Goal: Transaction & Acquisition: Purchase product/service

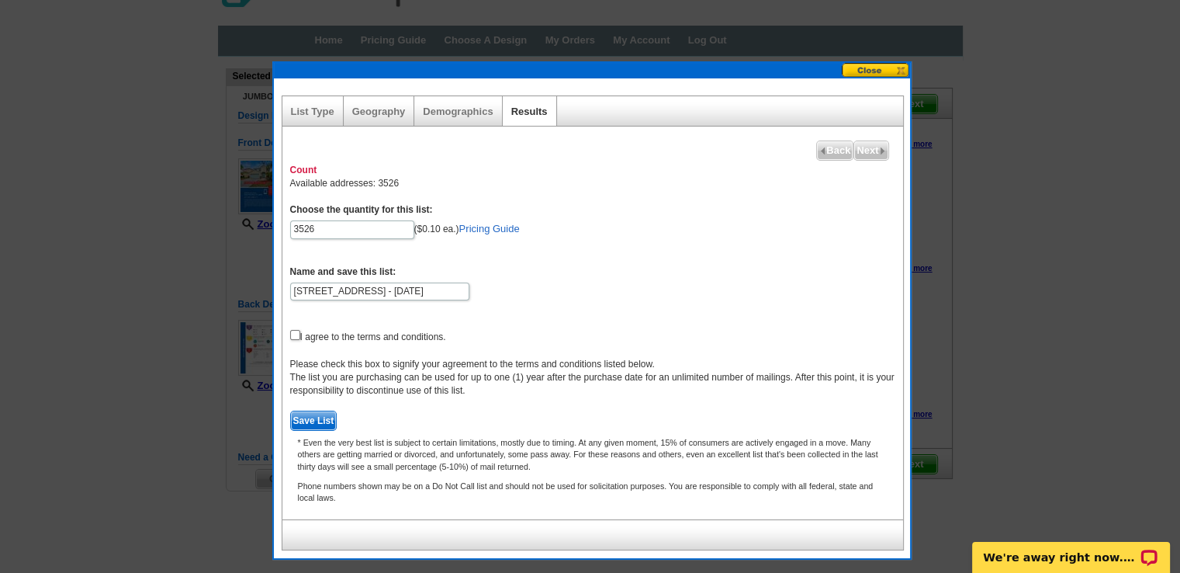
scroll to position [41, 0]
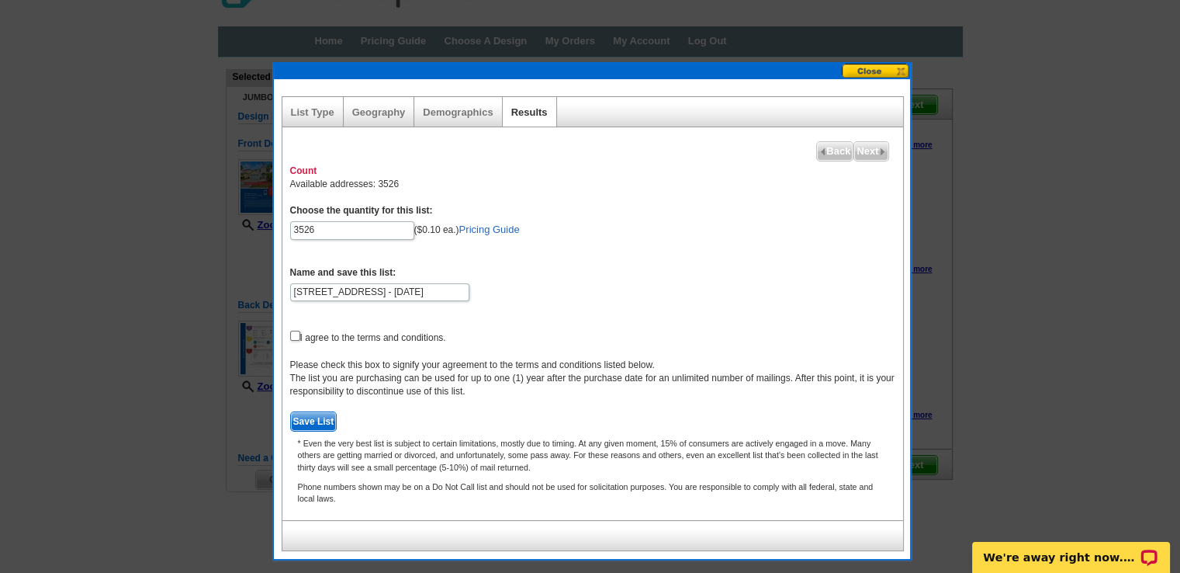
click at [568, 259] on form "Choose the quantity for this list: 3526 ($0.10 ea.) Pricing Guide Name and save…" at bounding box center [592, 317] width 605 height 227
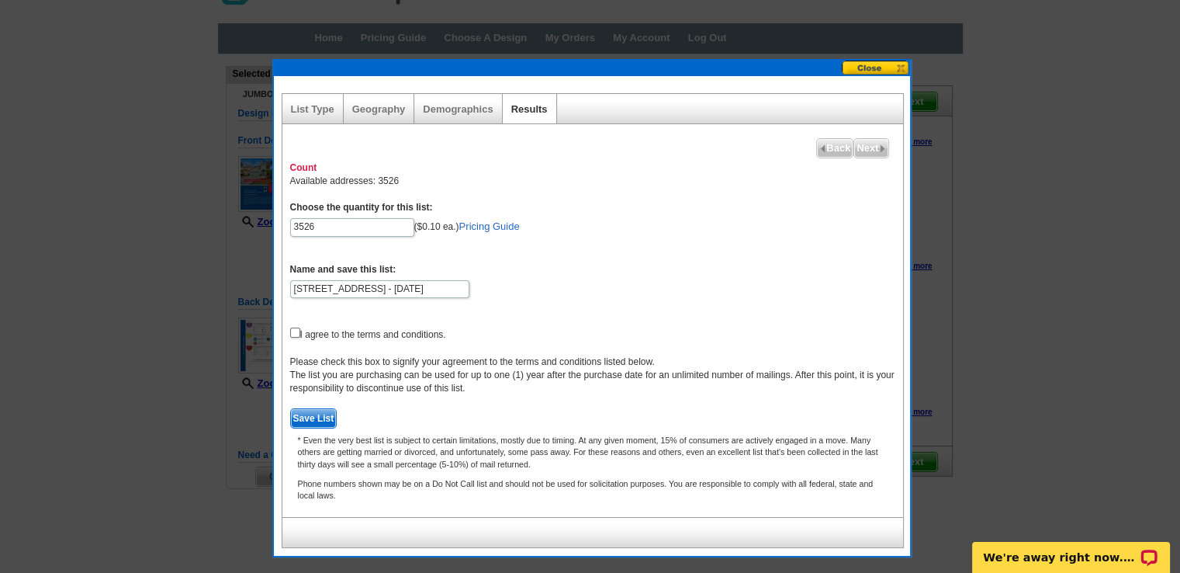
scroll to position [45, 0]
click at [296, 331] on input "checkbox" at bounding box center [295, 332] width 10 height 10
checkbox input "true"
click at [306, 418] on span "Save List" at bounding box center [314, 417] width 46 height 19
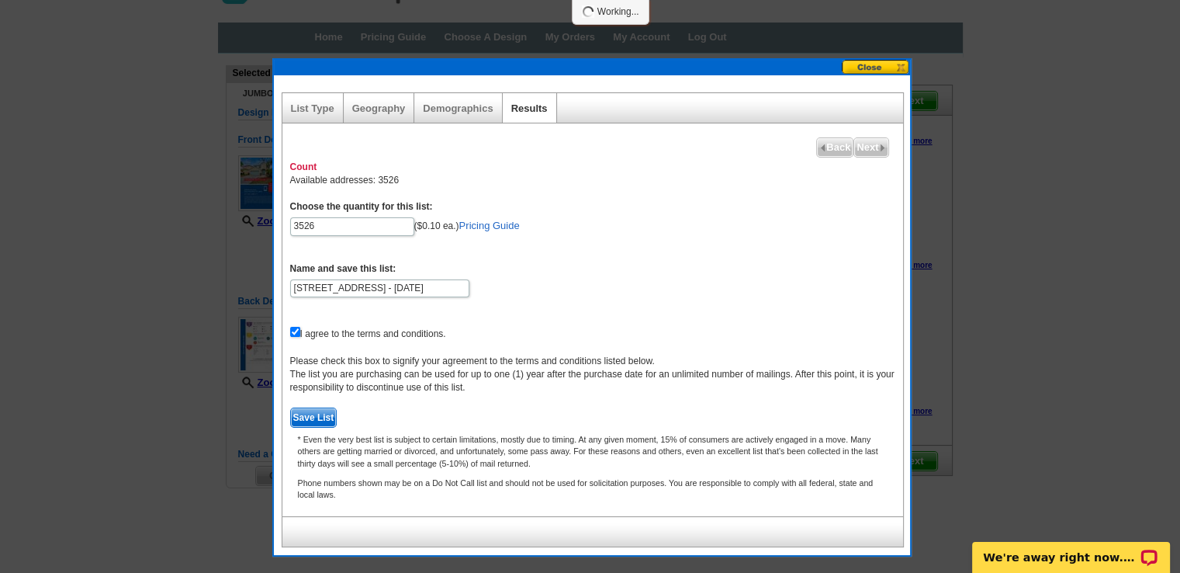
scroll to position [40, 0]
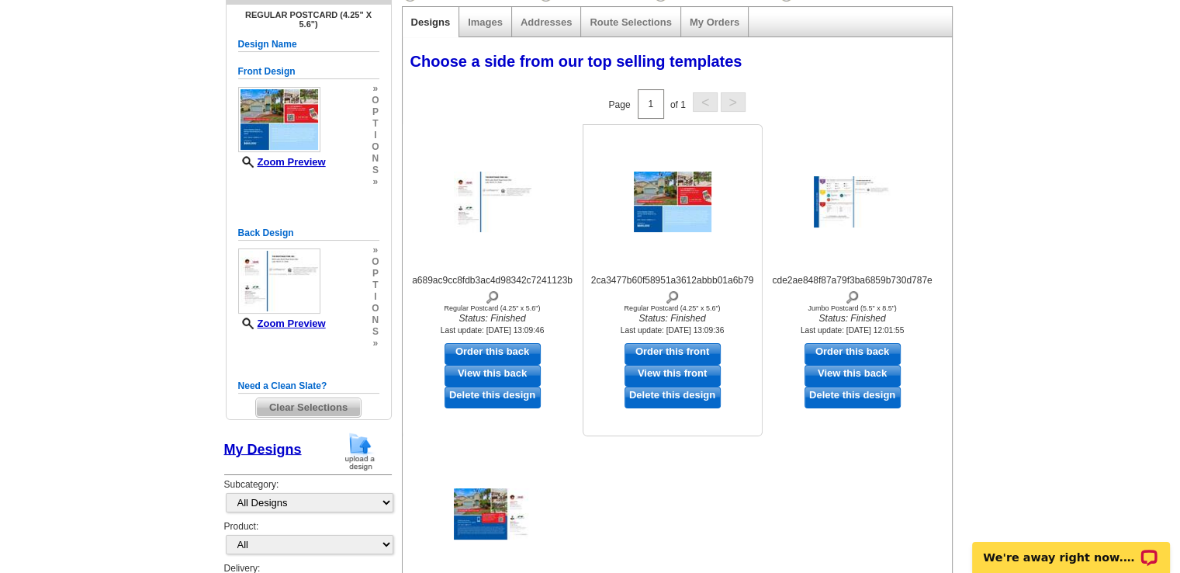
scroll to position [161, 0]
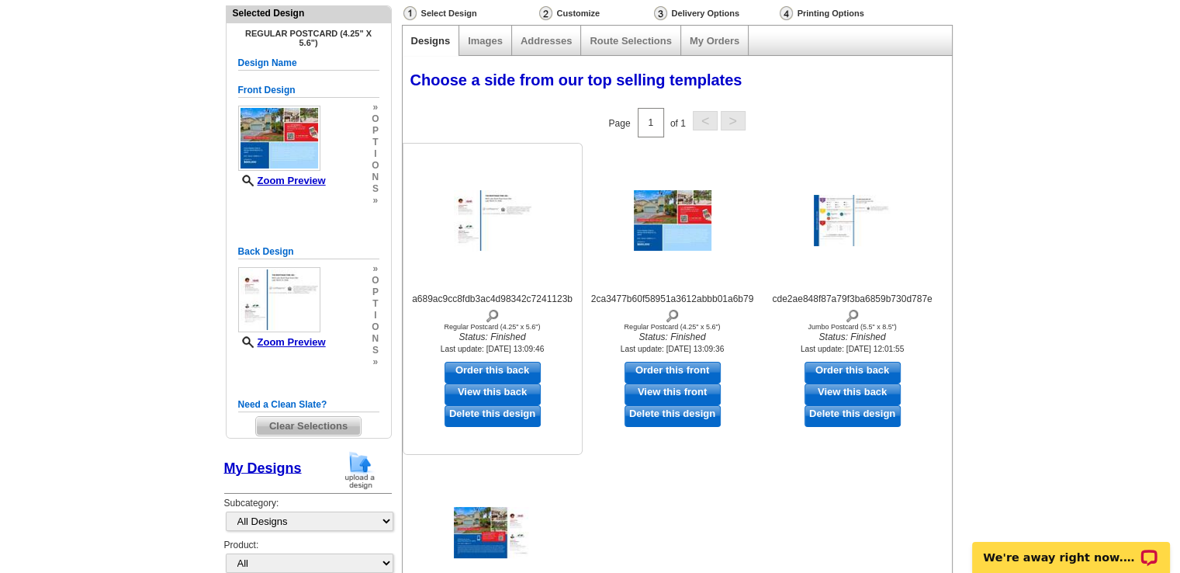
click at [480, 367] on link "Order this back" at bounding box center [493, 373] width 96 height 22
select select "1"
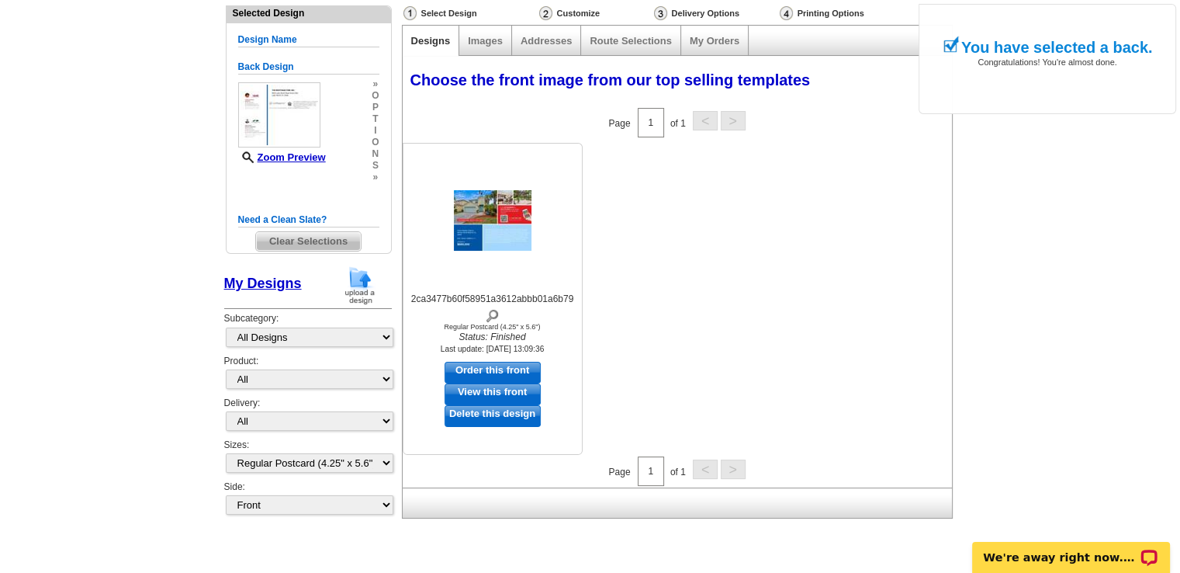
click at [490, 367] on link "Order this front" at bounding box center [493, 373] width 96 height 22
select select "back"
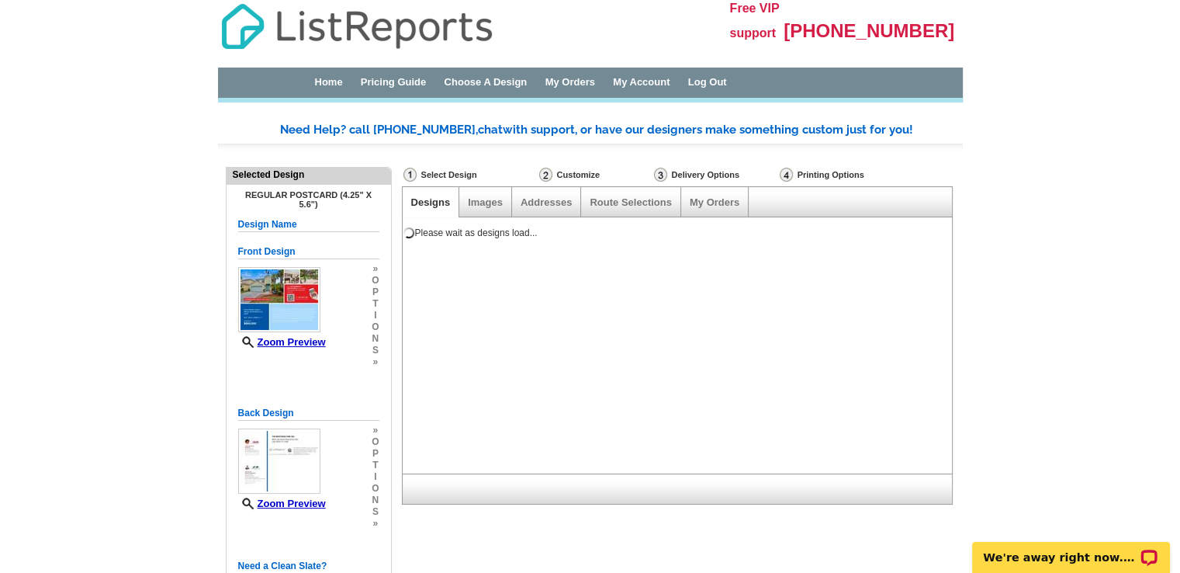
scroll to position [0, 0]
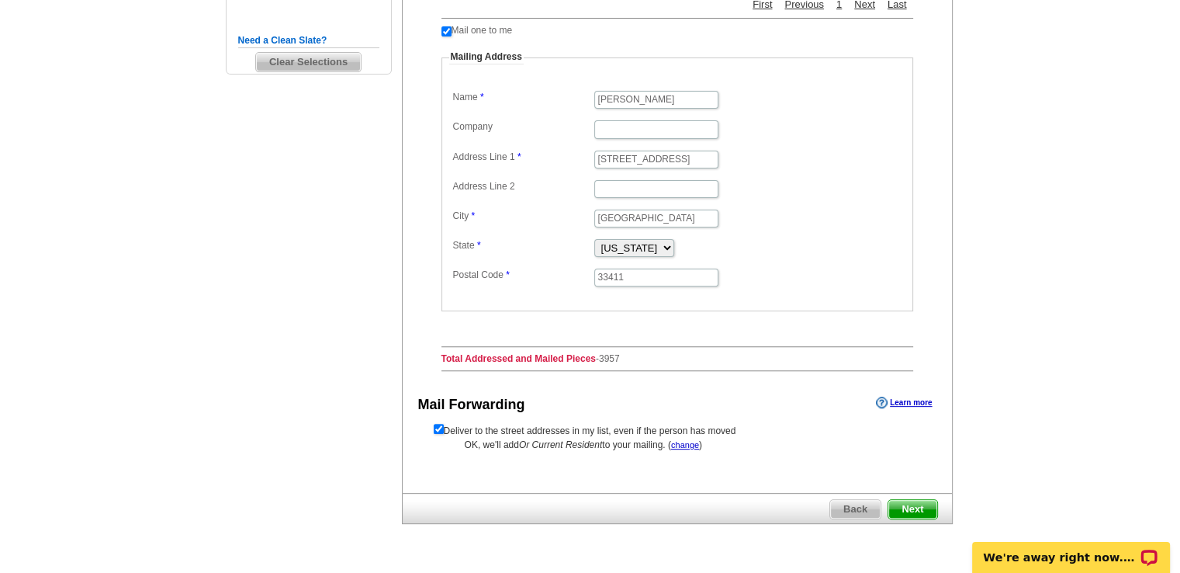
scroll to position [472, 0]
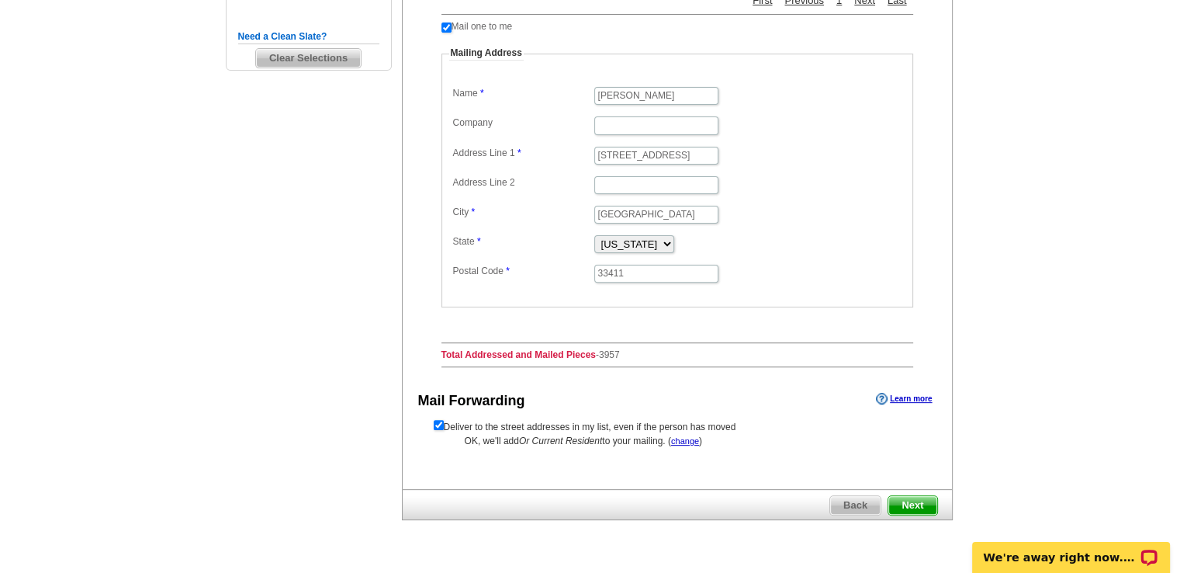
click at [909, 504] on span "Next" at bounding box center [913, 505] width 48 height 19
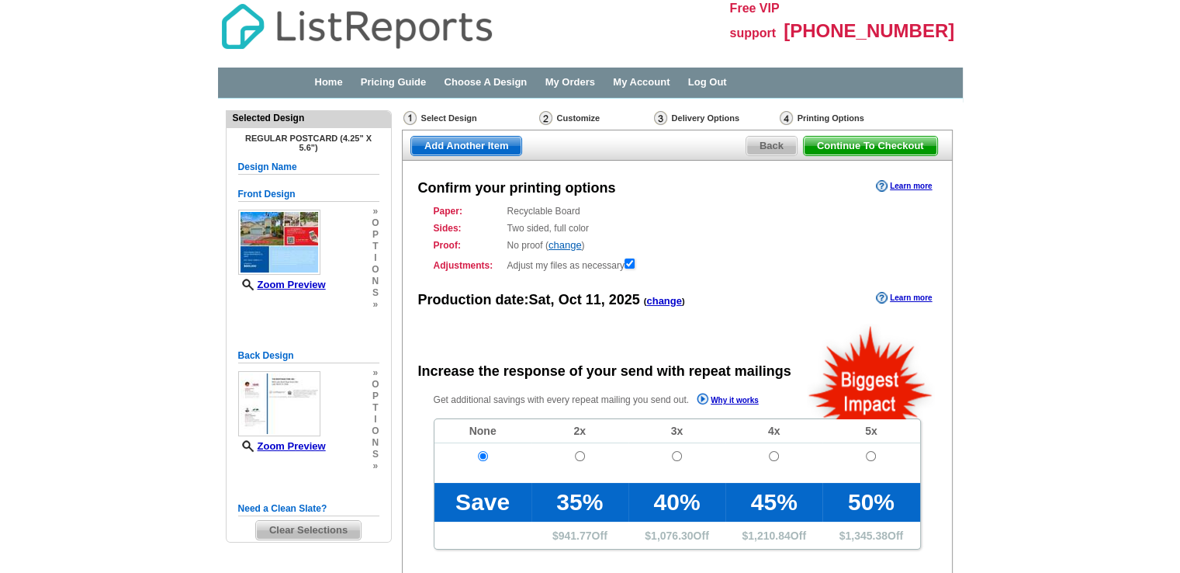
radio input "false"
click at [763, 330] on div "Confirm your printing options Learn more Paper: Recyclable Board Select a diffe…" at bounding box center [677, 491] width 551 height 660
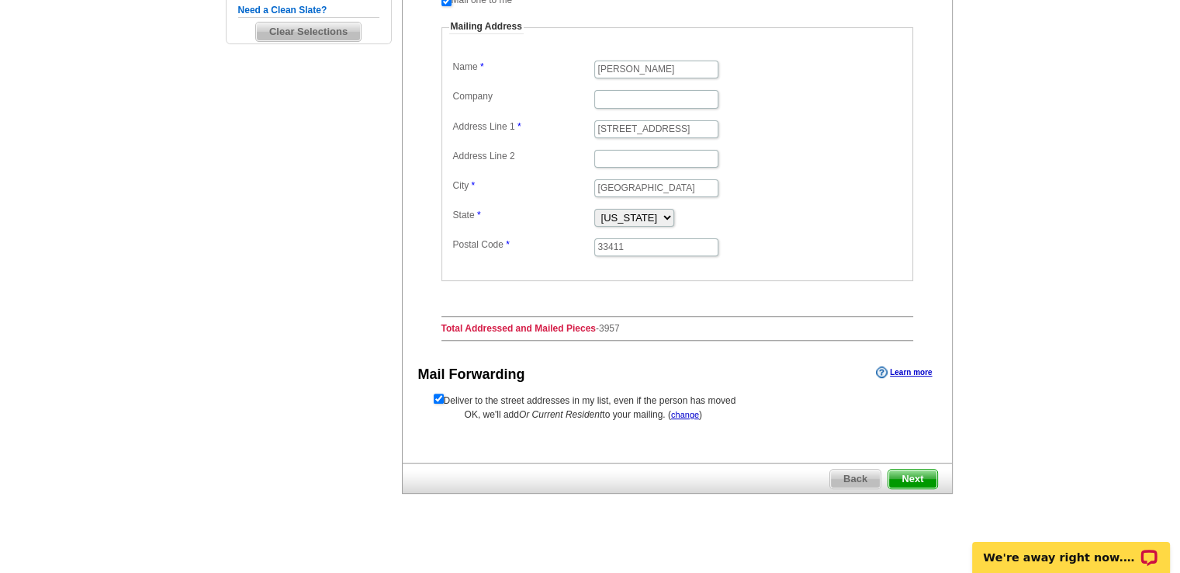
scroll to position [497, 0]
click at [437, 396] on input "checkbox" at bounding box center [439, 400] width 10 height 10
checkbox input "false"
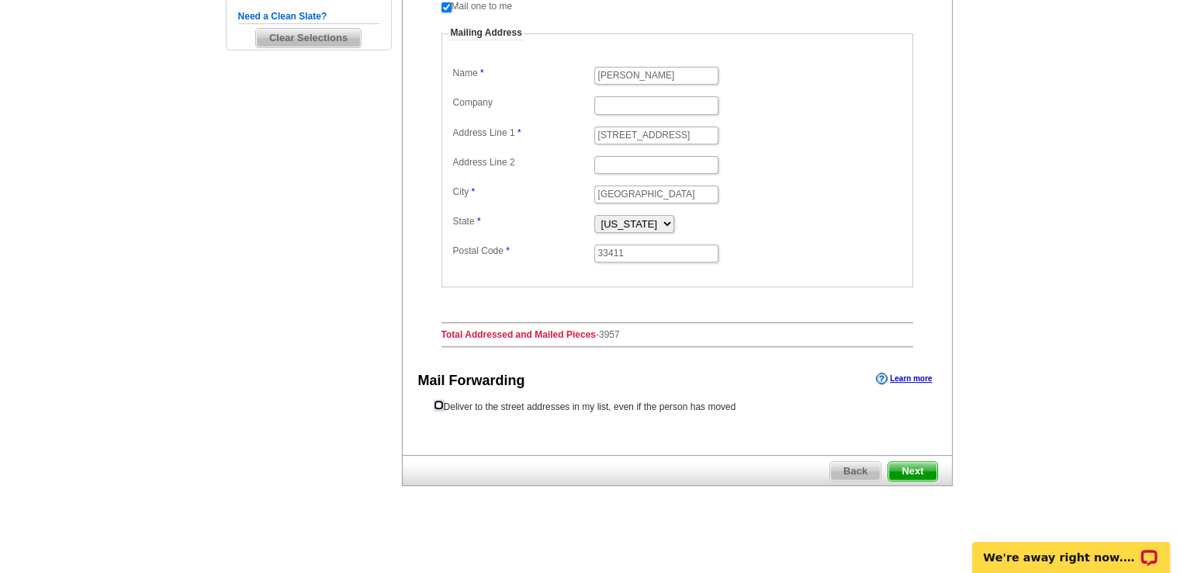
scroll to position [491, 0]
click at [913, 463] on span "Next" at bounding box center [913, 472] width 48 height 19
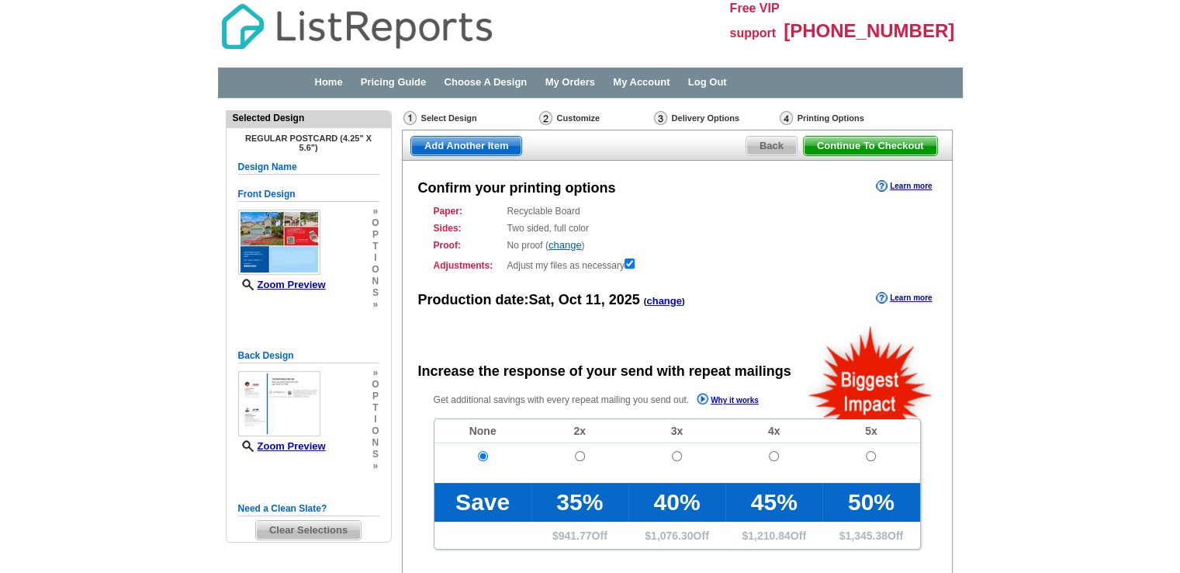
radio input "false"
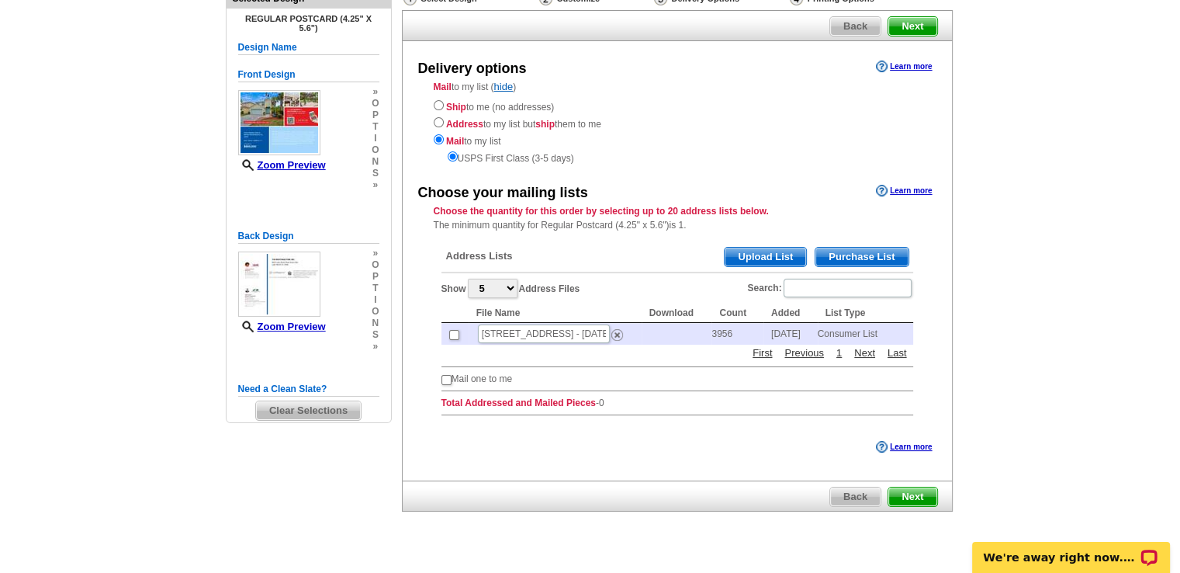
scroll to position [120, 0]
click at [861, 252] on span "Purchase List" at bounding box center [862, 256] width 92 height 19
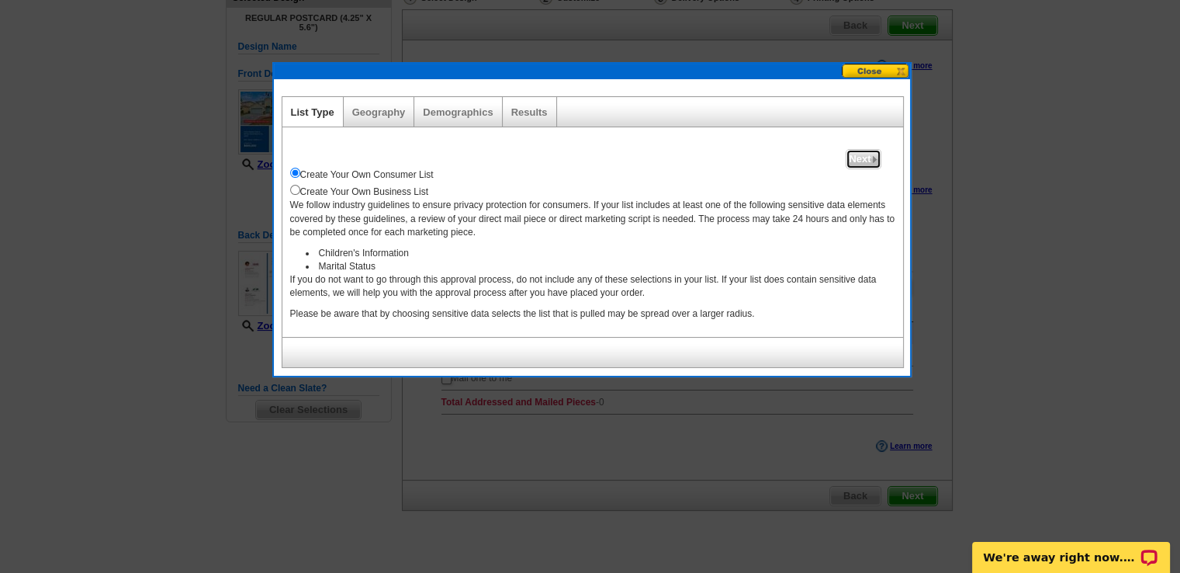
click at [871, 156] on img at bounding box center [874, 159] width 7 height 7
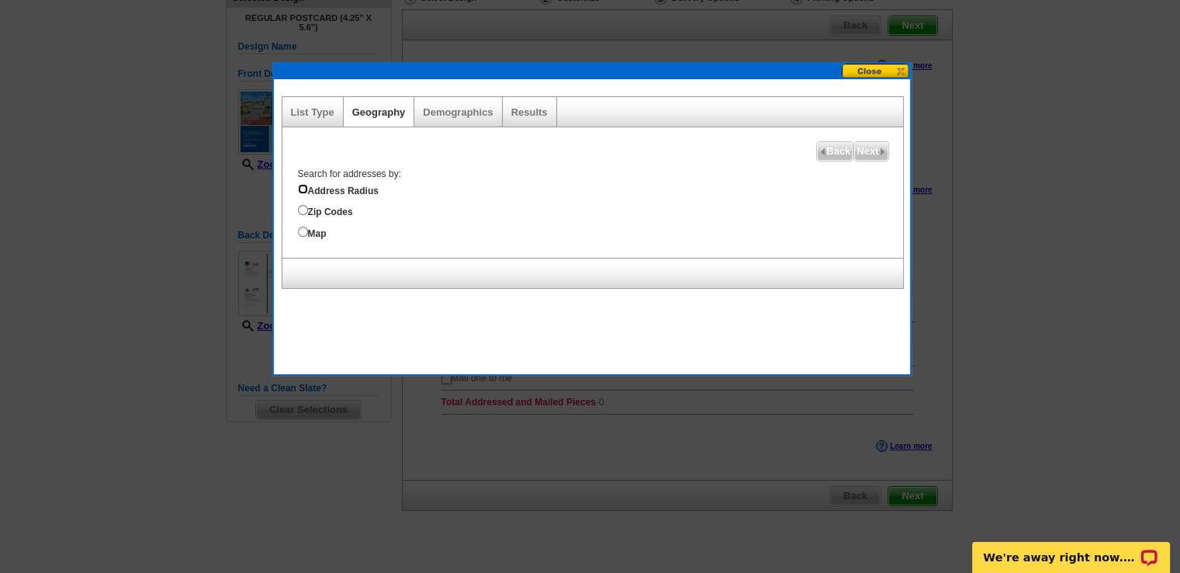
click at [303, 187] on input "Address Radius" at bounding box center [303, 189] width 10 height 10
radio input "true"
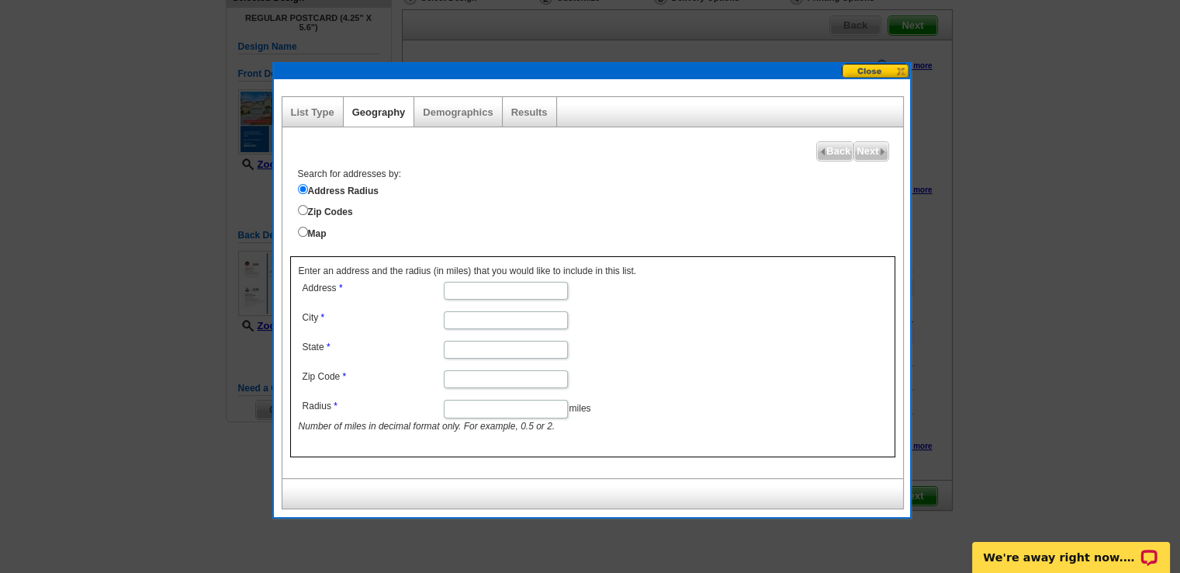
click at [477, 285] on input "Address" at bounding box center [506, 291] width 124 height 18
type input "2703 Pienza Circle"
click at [451, 316] on input "City" at bounding box center [506, 320] width 124 height 18
type input "Royal Palm Beach"
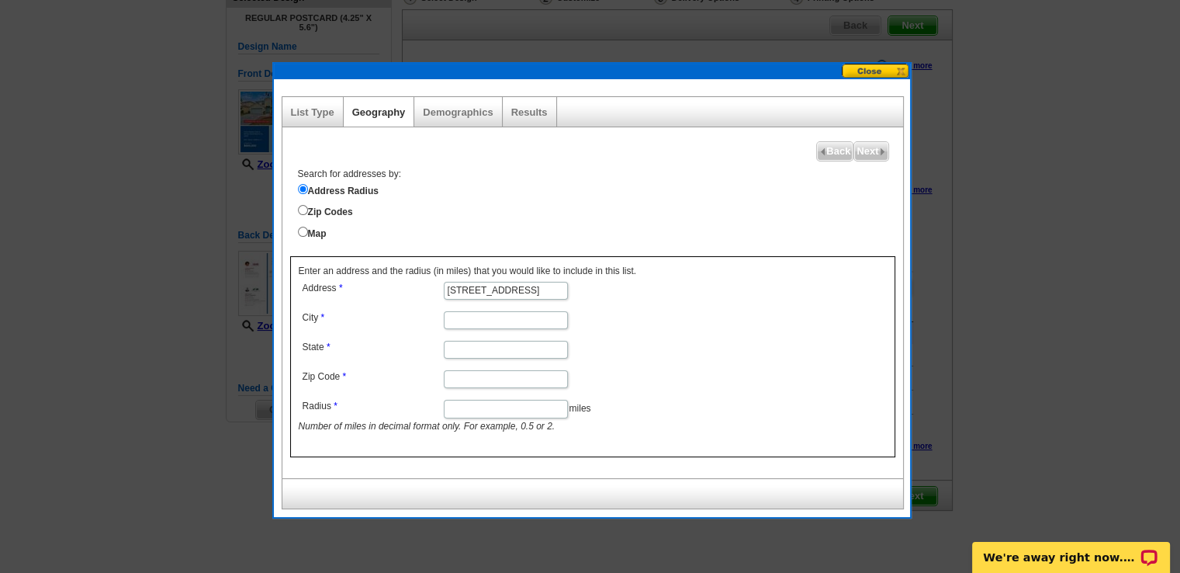
type input "FL"
type input "33411"
click at [483, 407] on input "Radius" at bounding box center [506, 409] width 124 height 18
type input "2"
click at [874, 147] on span "Next" at bounding box center [870, 151] width 33 height 19
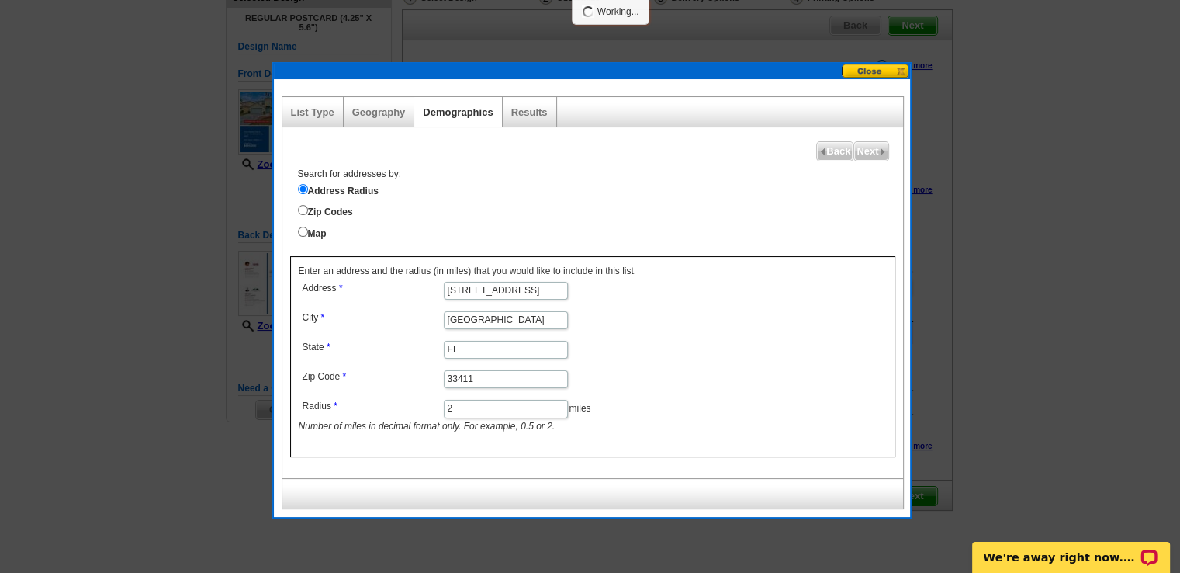
select select
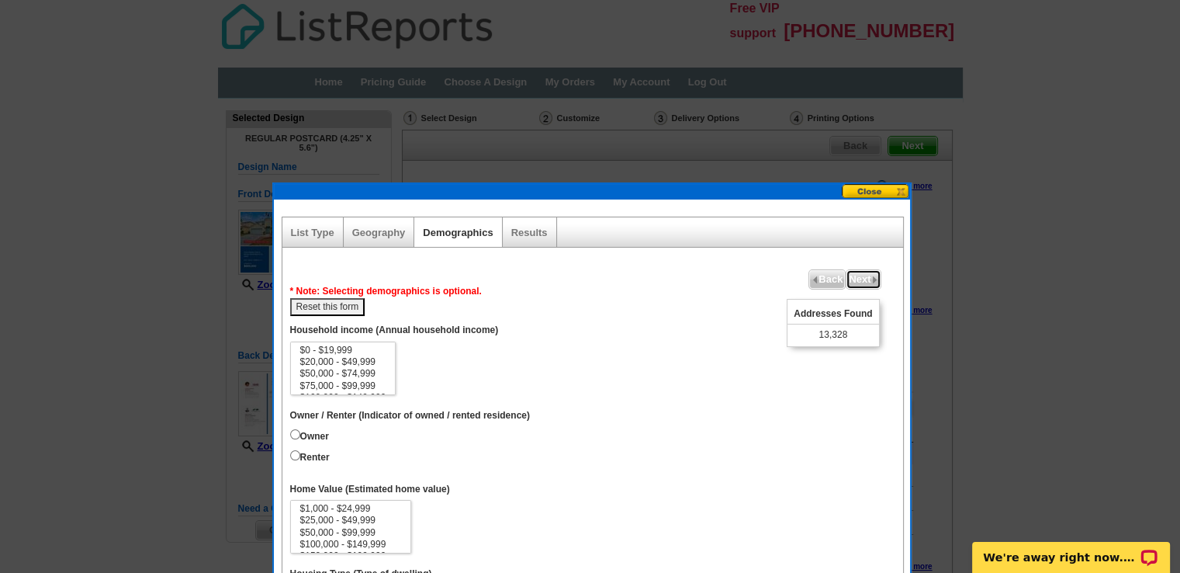
click at [864, 279] on span "Next" at bounding box center [863, 279] width 33 height 19
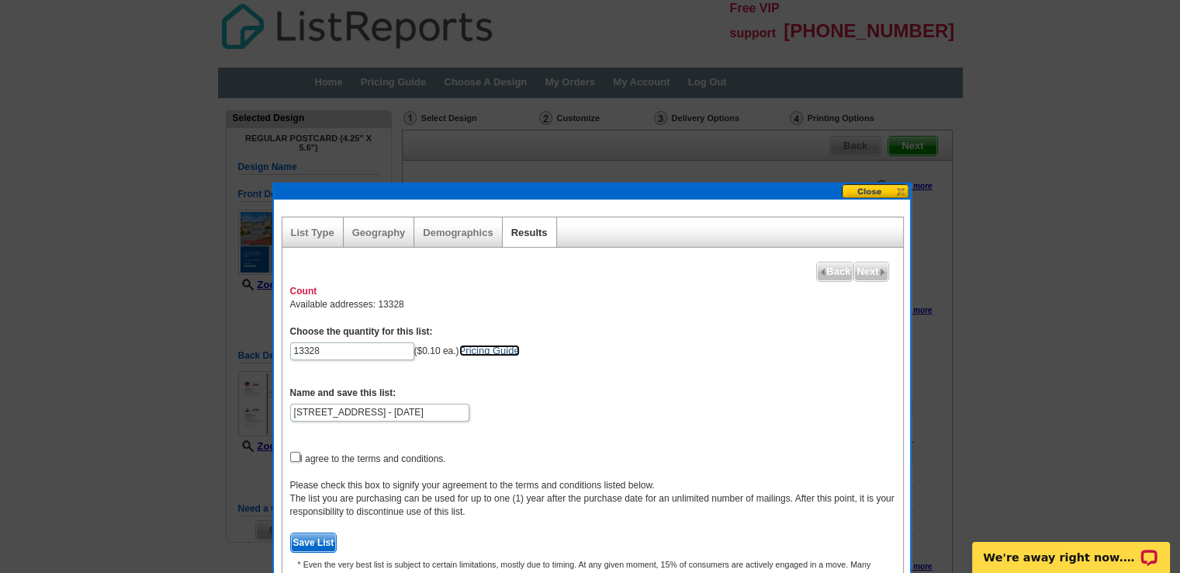
click at [490, 348] on link "Pricing Guide" at bounding box center [489, 351] width 61 height 12
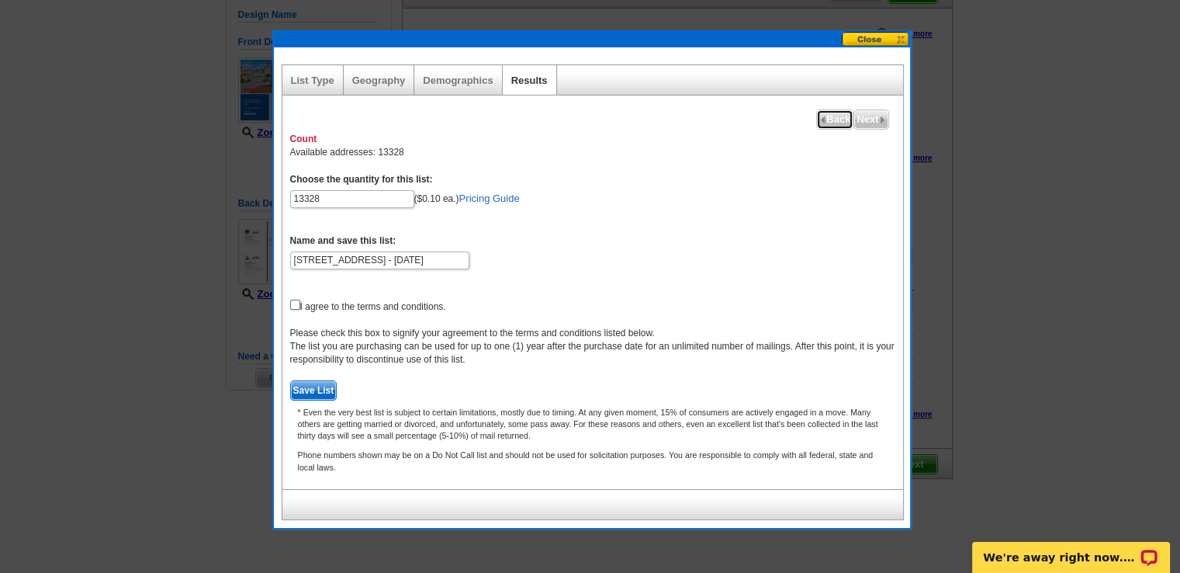
click at [826, 123] on span "Back" at bounding box center [835, 119] width 36 height 19
select select
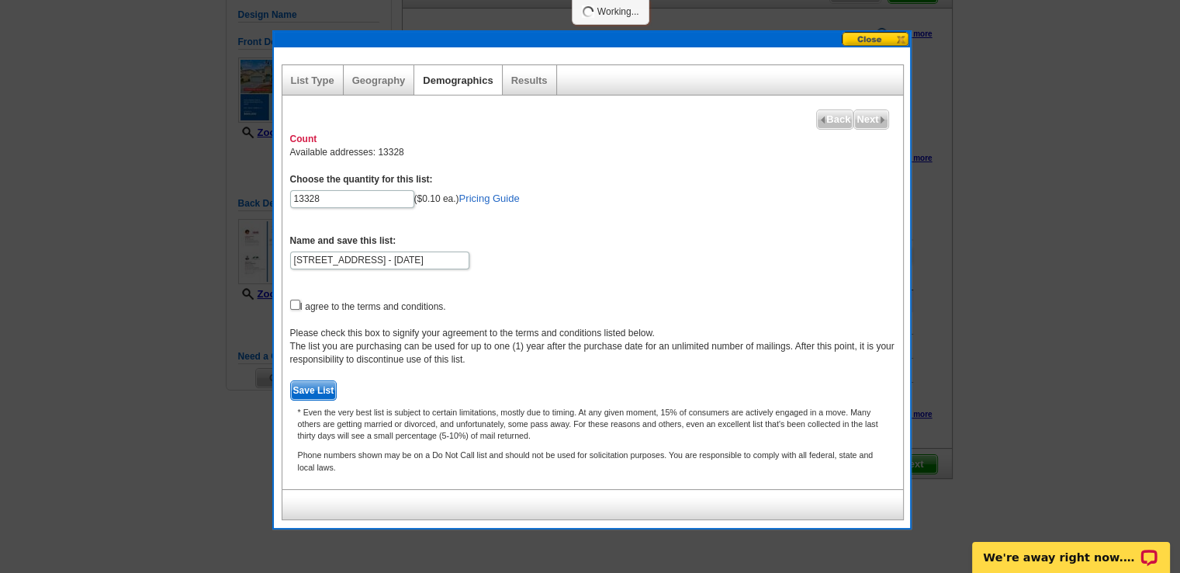
select select
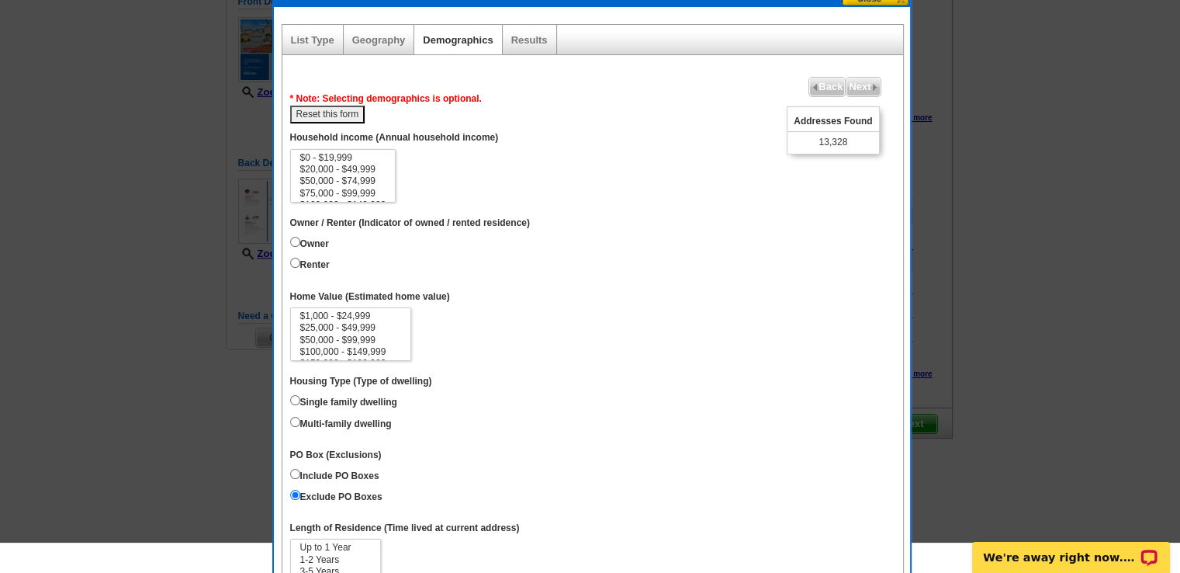
scroll to position [0, 0]
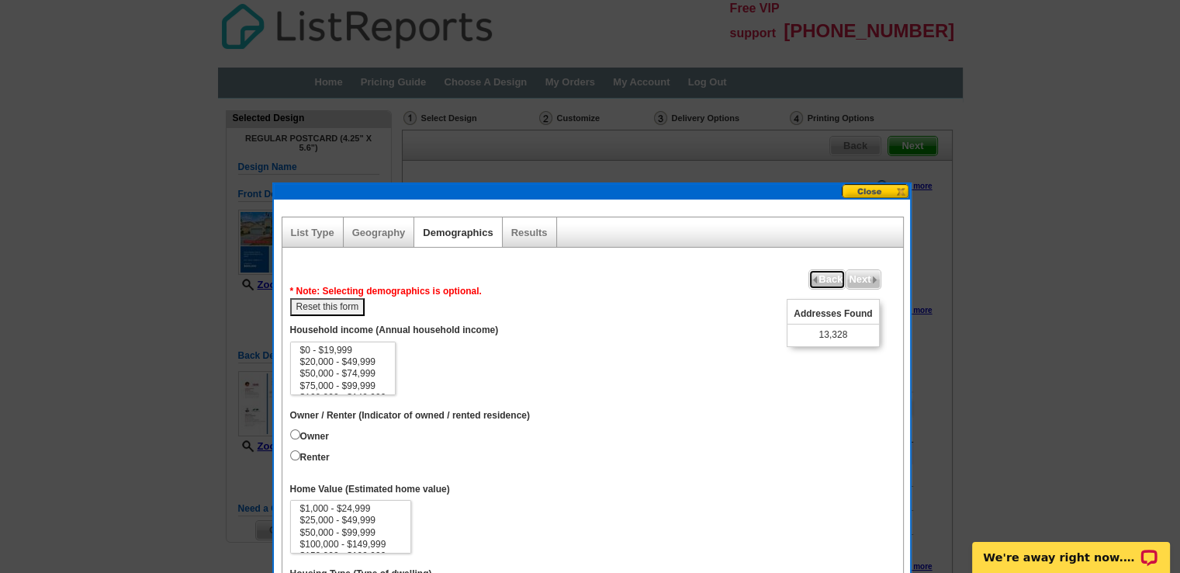
click at [817, 277] on span "Back" at bounding box center [827, 279] width 36 height 19
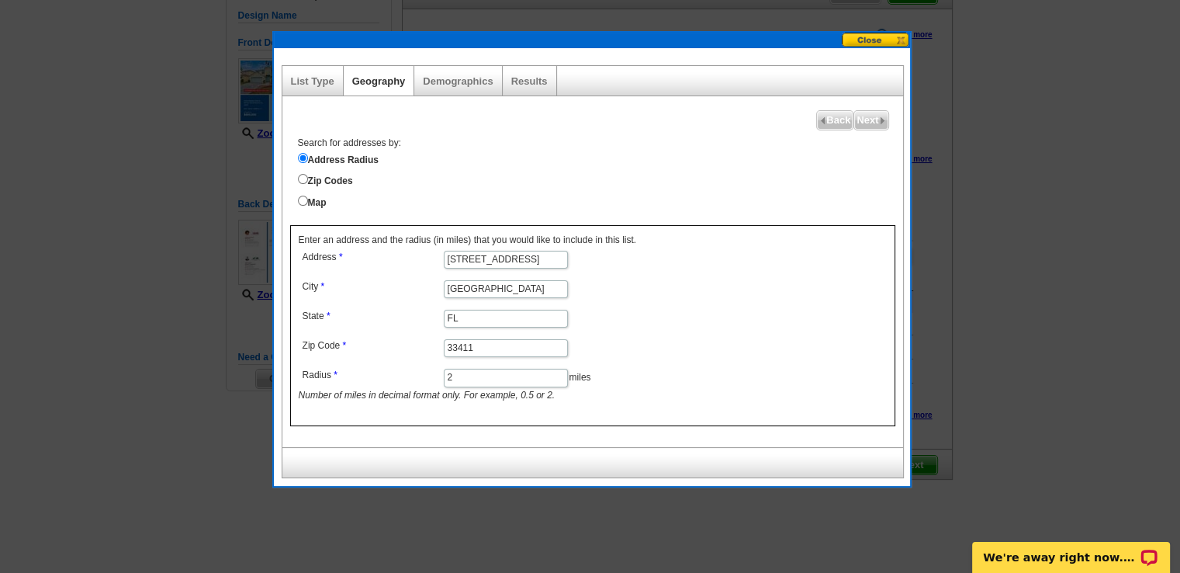
scroll to position [152, 0]
click at [463, 374] on input "2" at bounding box center [506, 377] width 124 height 18
type input "1"
drag, startPoint x: 761, startPoint y: 179, endPoint x: 852, endPoint y: 204, distance: 94.9
click at [852, 204] on div "Search for addresses by: Address Radius Zip Codes Map" at bounding box center [596, 172] width 613 height 73
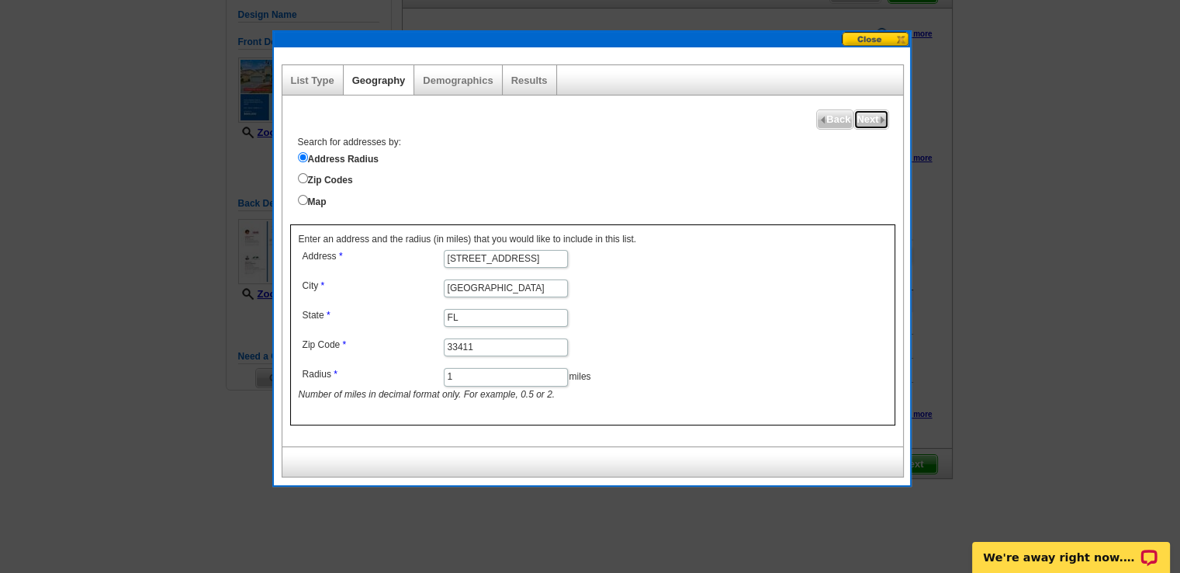
click at [876, 113] on span "Next" at bounding box center [870, 119] width 33 height 19
select select
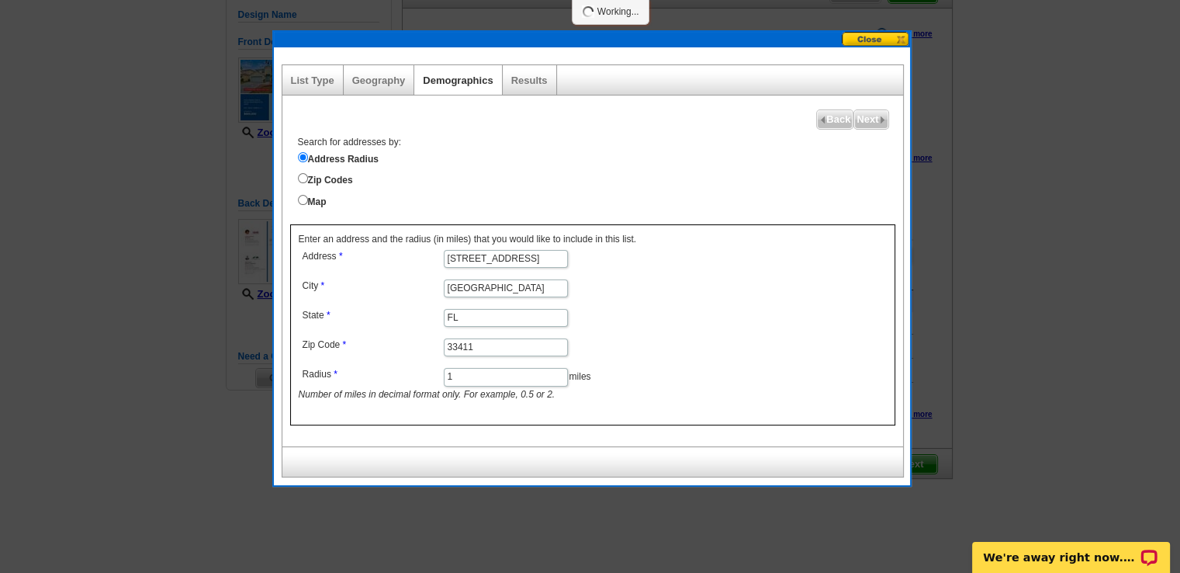
select select
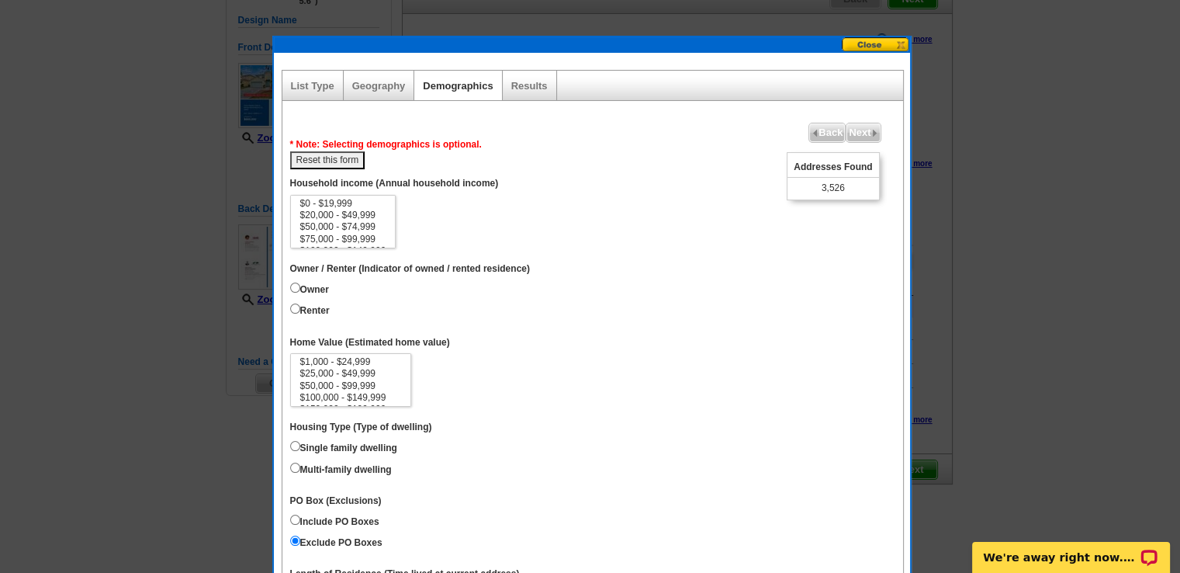
scroll to position [0, 0]
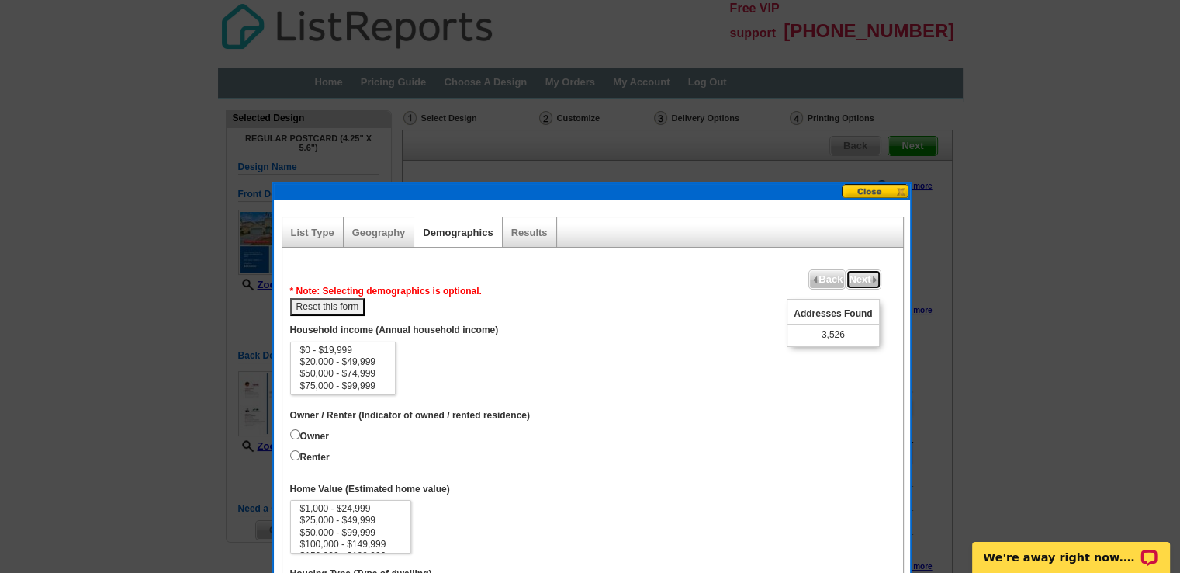
click at [868, 275] on span "Next" at bounding box center [863, 279] width 33 height 19
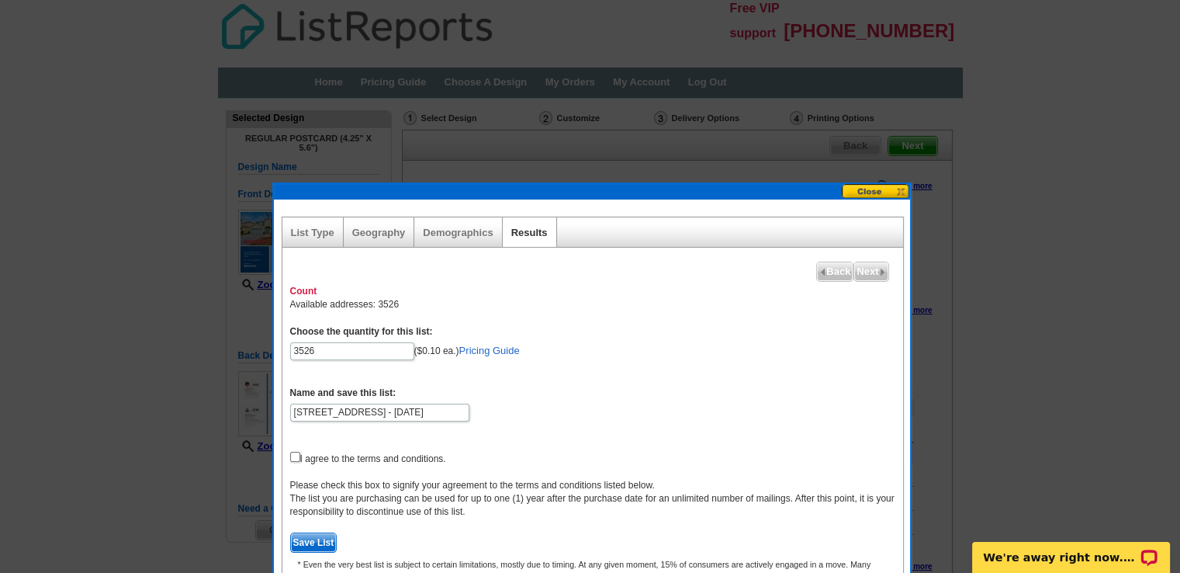
scroll to position [59, 0]
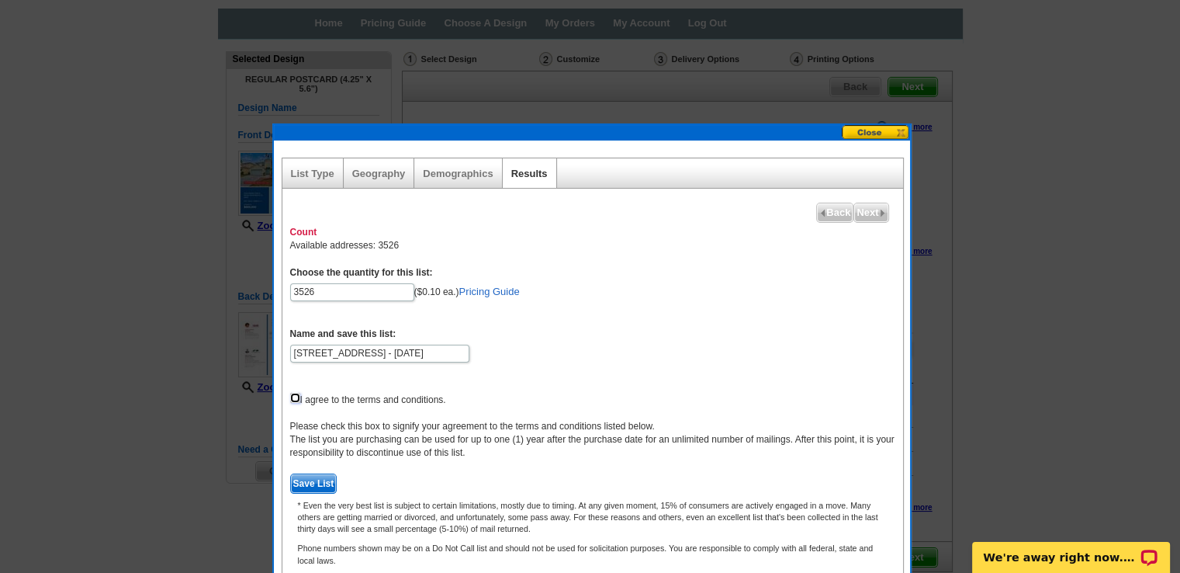
click at [293, 393] on input "checkbox" at bounding box center [295, 398] width 10 height 10
checkbox input "true"
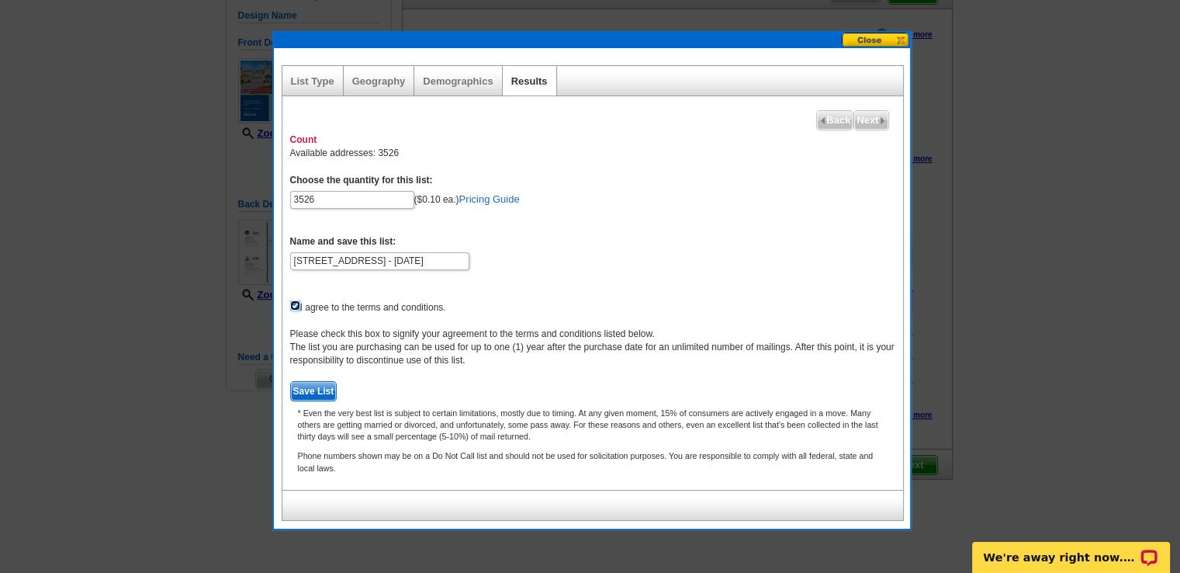
scroll to position [151, 0]
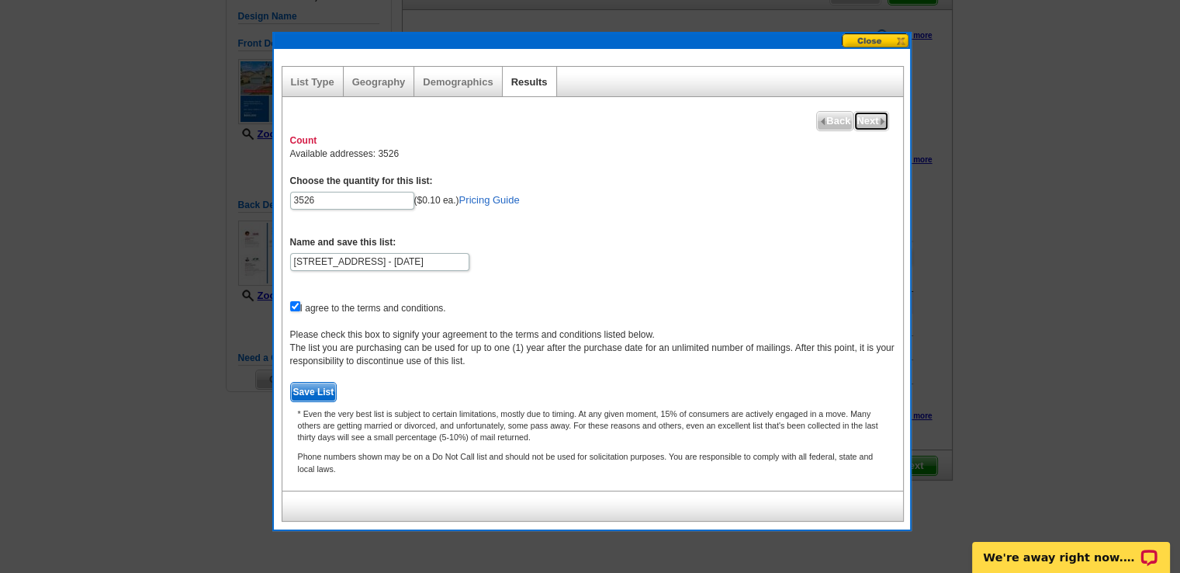
click at [869, 120] on span "Next" at bounding box center [870, 121] width 33 height 19
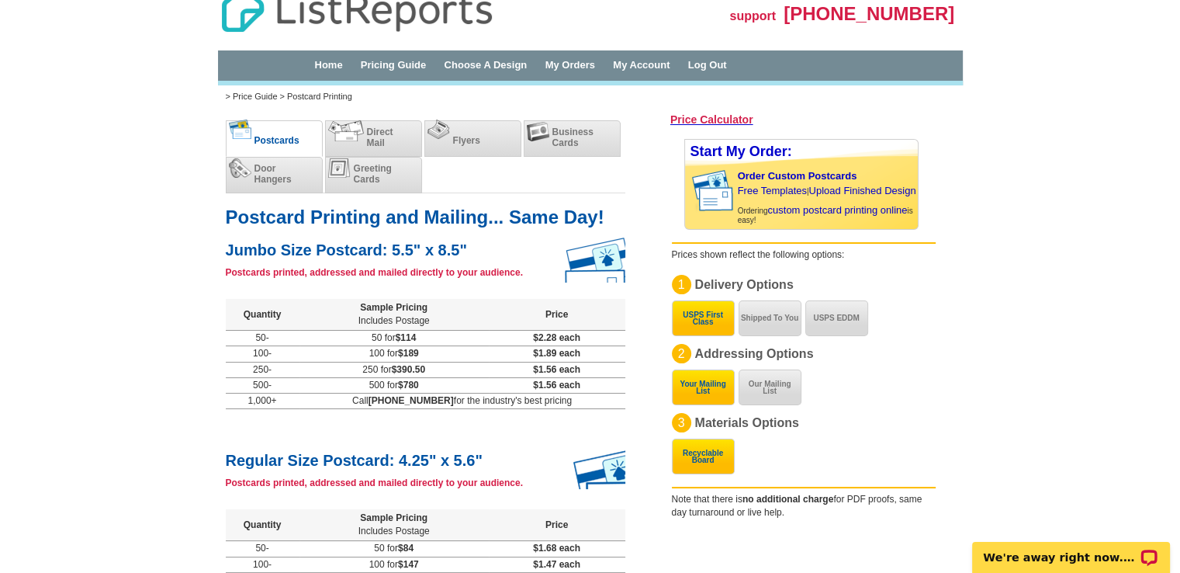
scroll to position [16, 0]
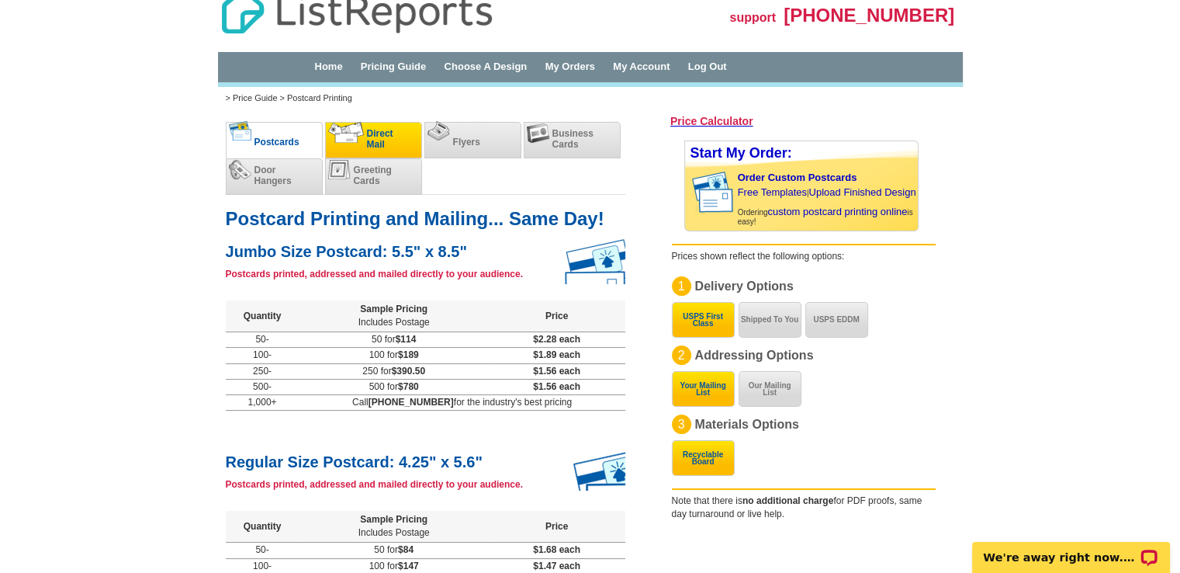
click at [379, 136] on span "Direct Mail" at bounding box center [380, 139] width 26 height 22
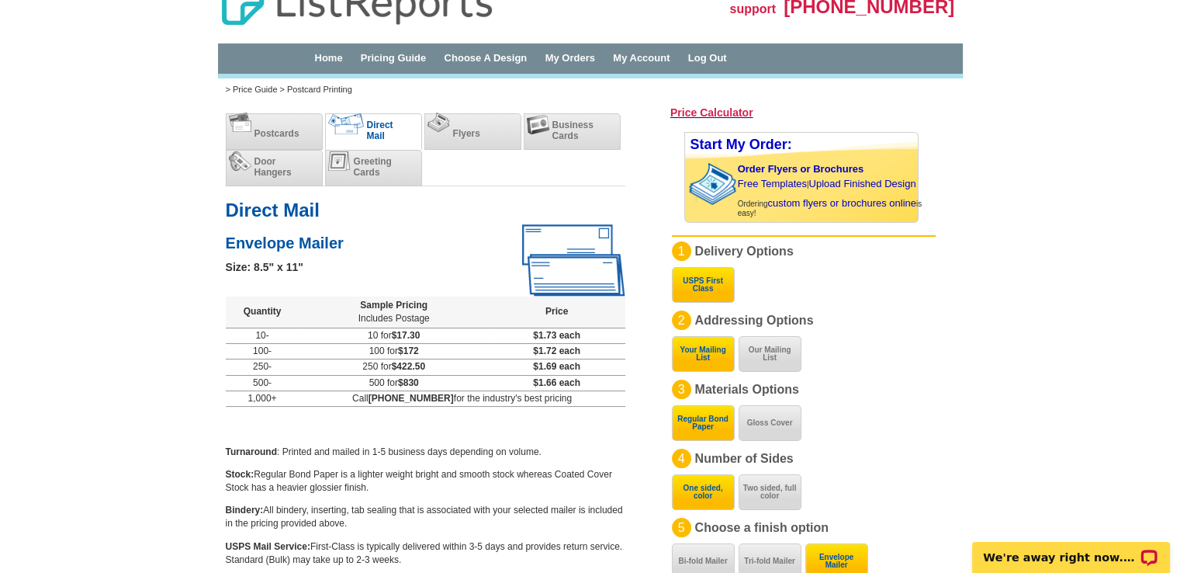
scroll to position [0, 0]
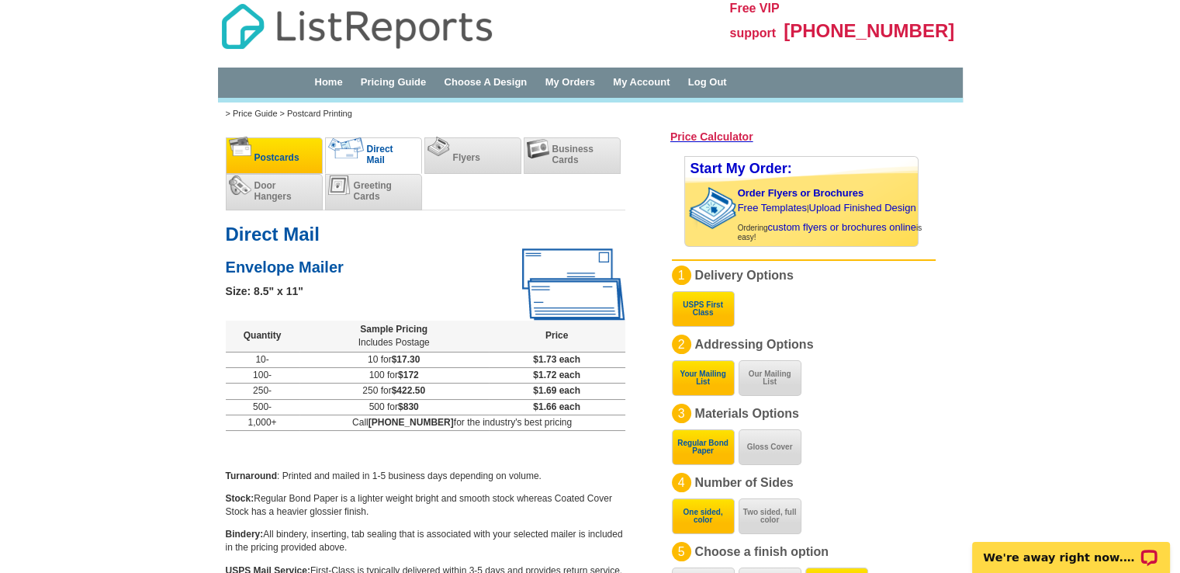
click at [276, 142] on li "Postcards" at bounding box center [274, 155] width 97 height 36
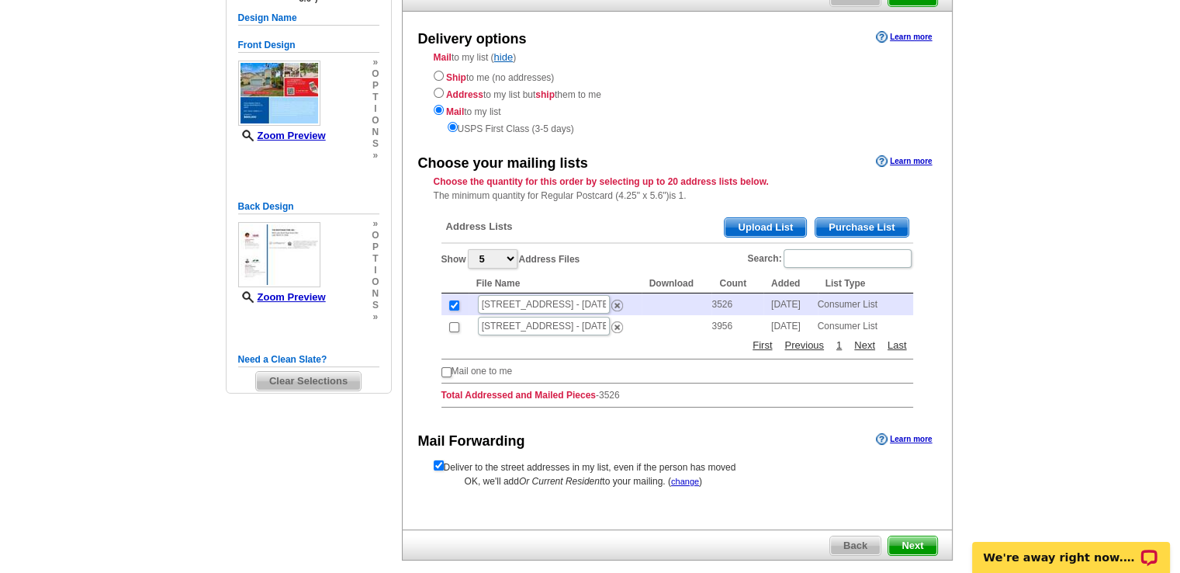
click at [920, 546] on span "Next" at bounding box center [913, 545] width 48 height 19
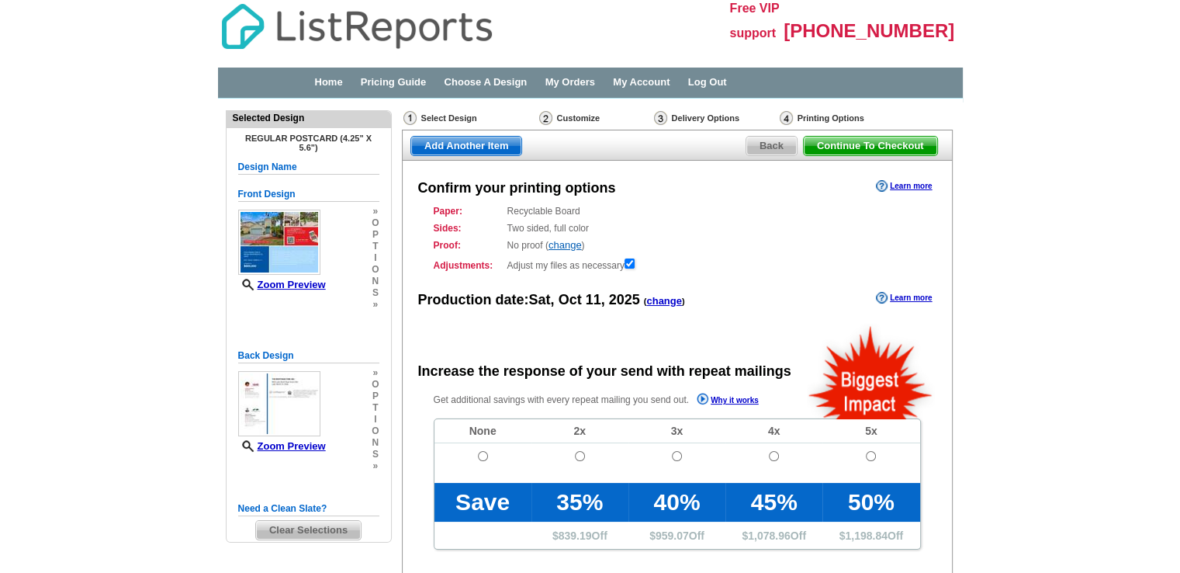
radio input "false"
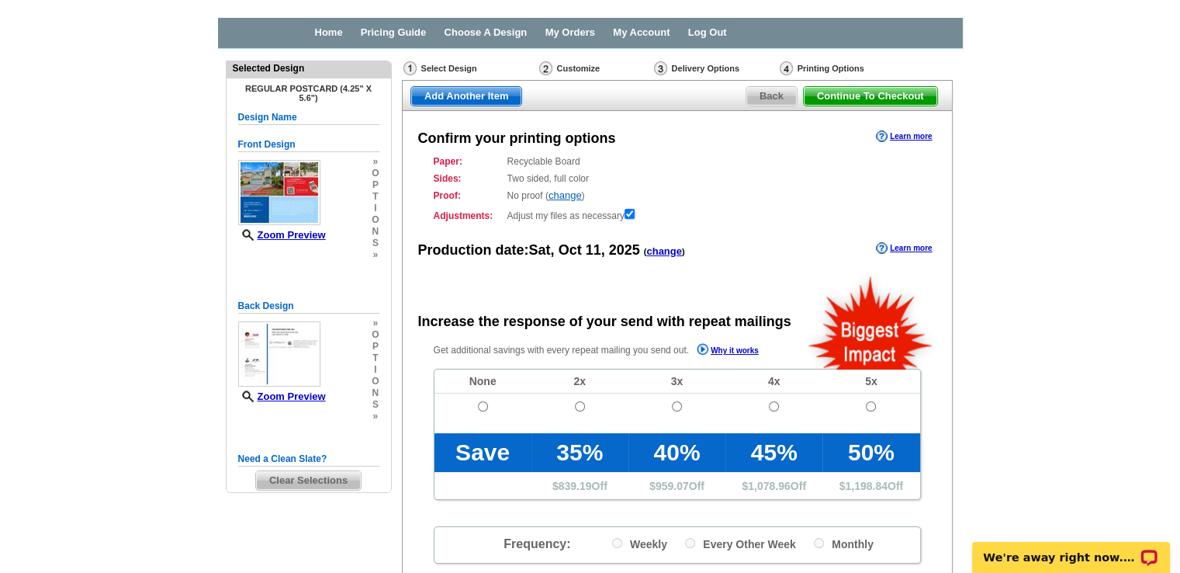
scroll to position [48, 0]
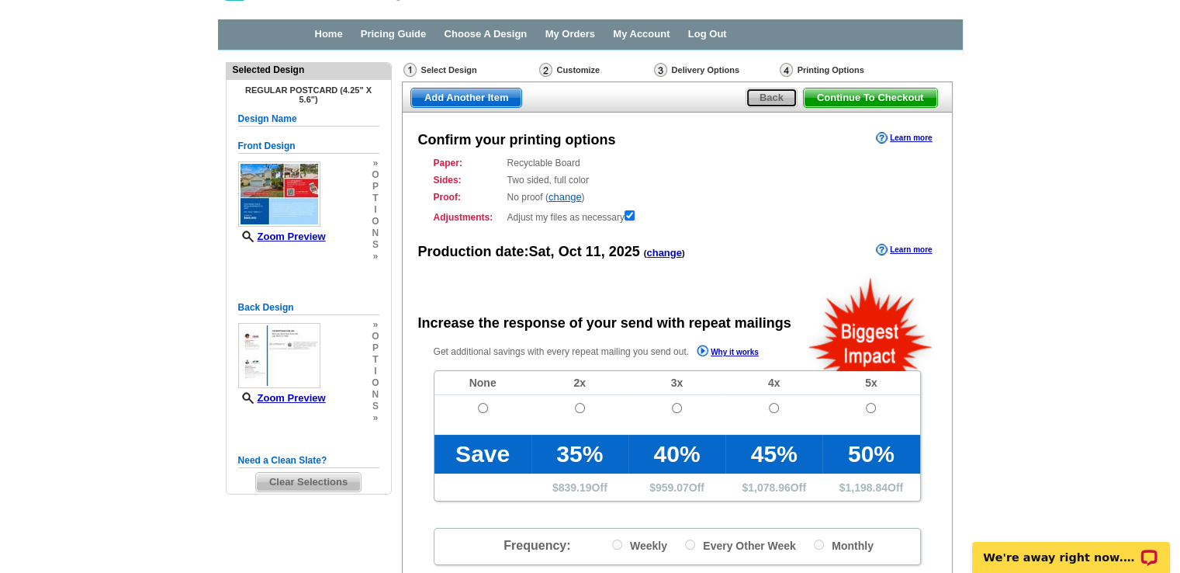
click at [769, 97] on span "Back" at bounding box center [772, 97] width 50 height 19
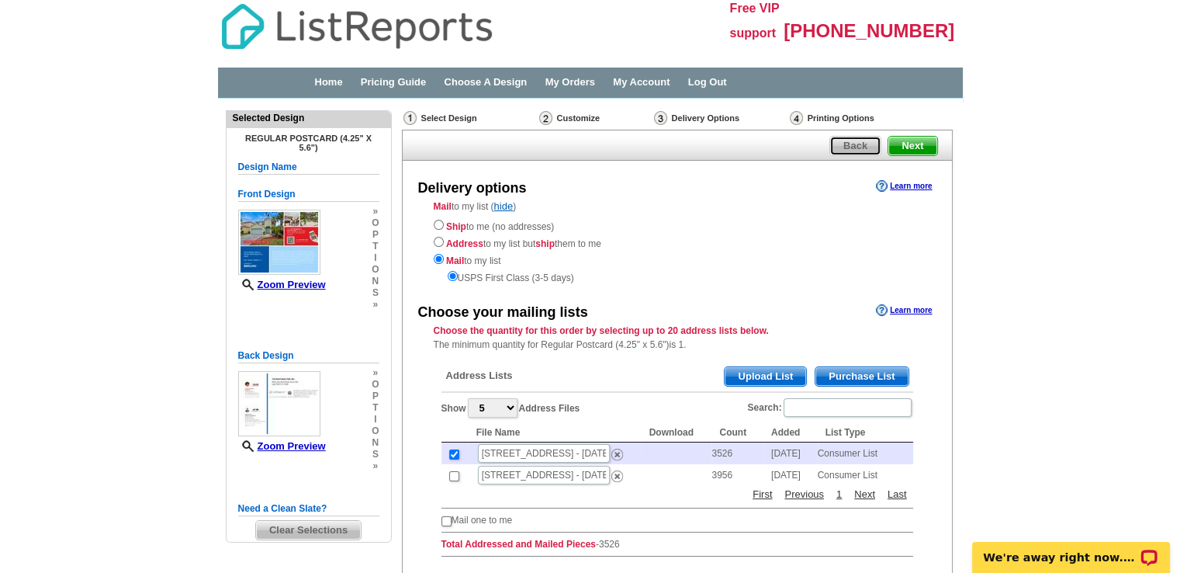
click at [847, 152] on span "Back" at bounding box center [855, 146] width 50 height 19
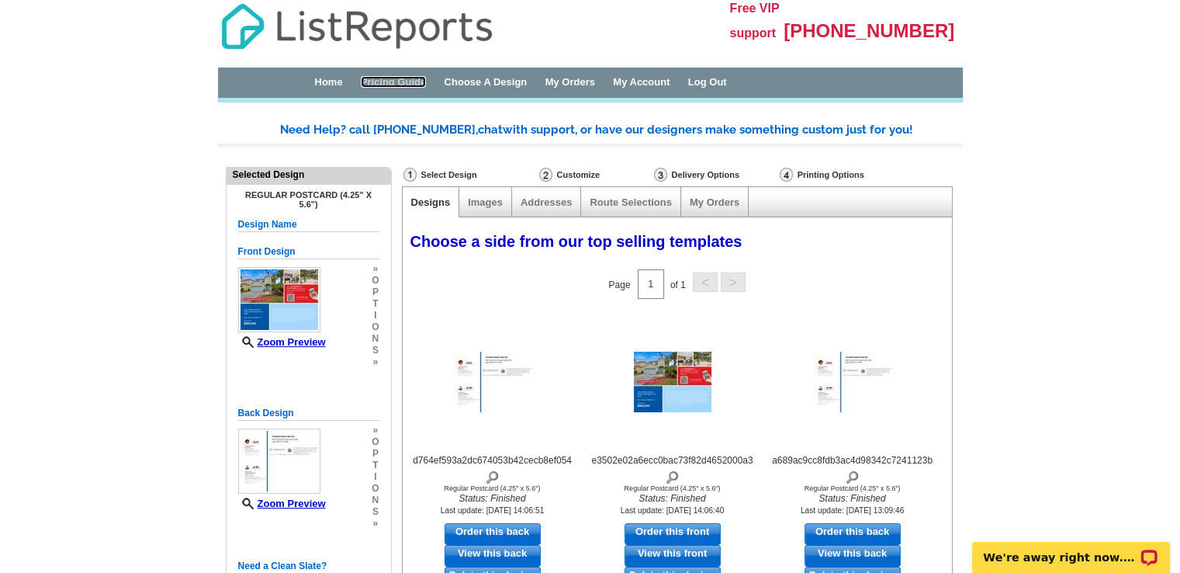
click at [394, 79] on link "Pricing Guide" at bounding box center [394, 82] width 66 height 12
click at [329, 85] on link "Home" at bounding box center [328, 82] width 28 height 12
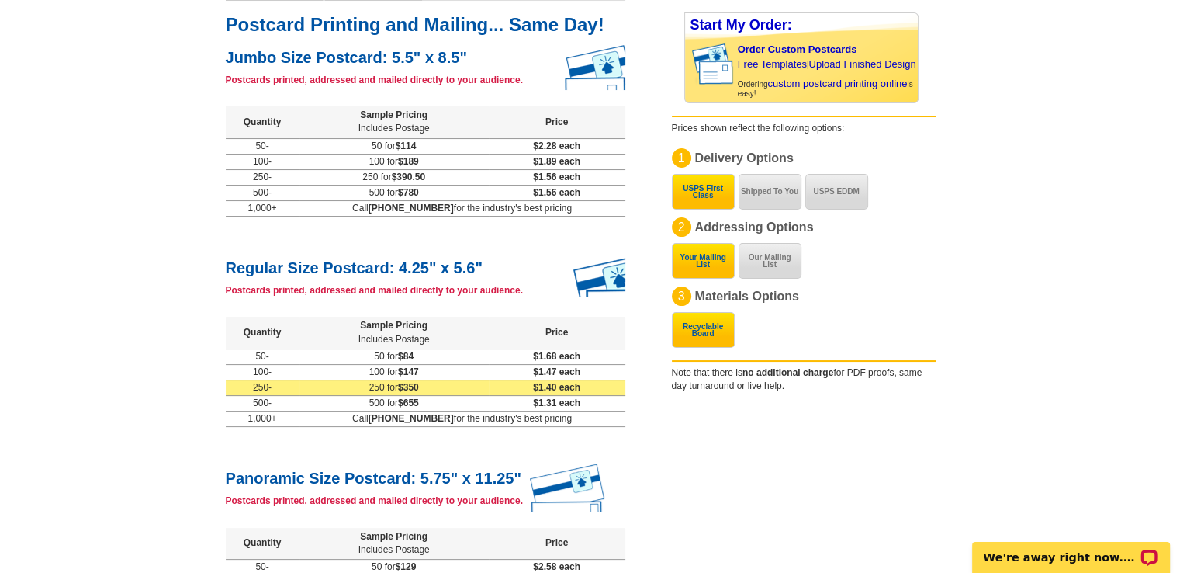
scroll to position [177, 0]
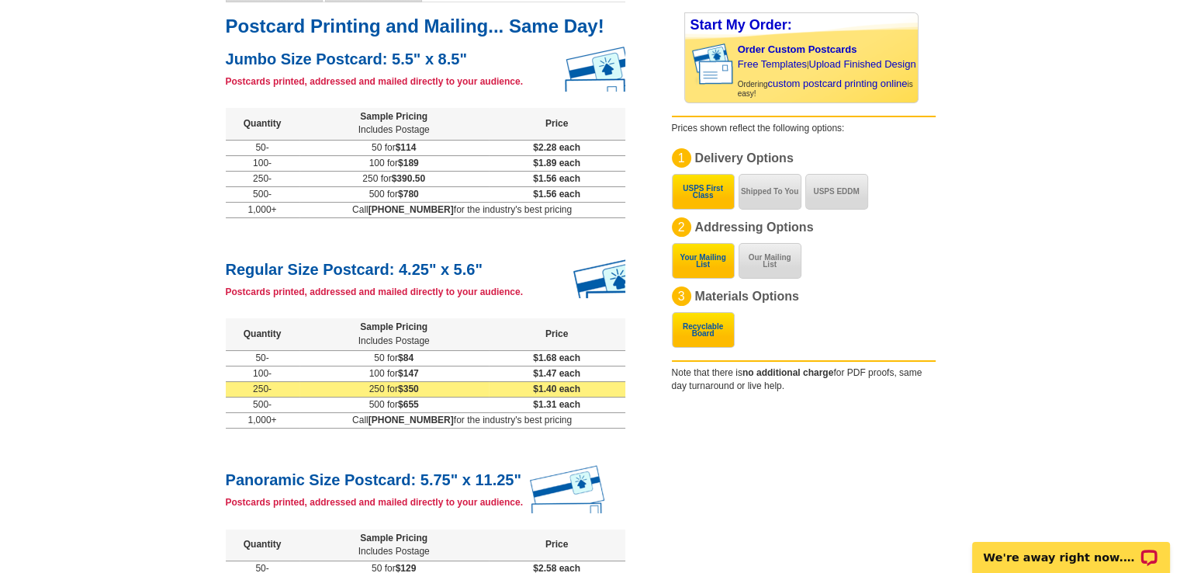
click at [406, 388] on td "250 for $350" at bounding box center [394, 389] width 189 height 16
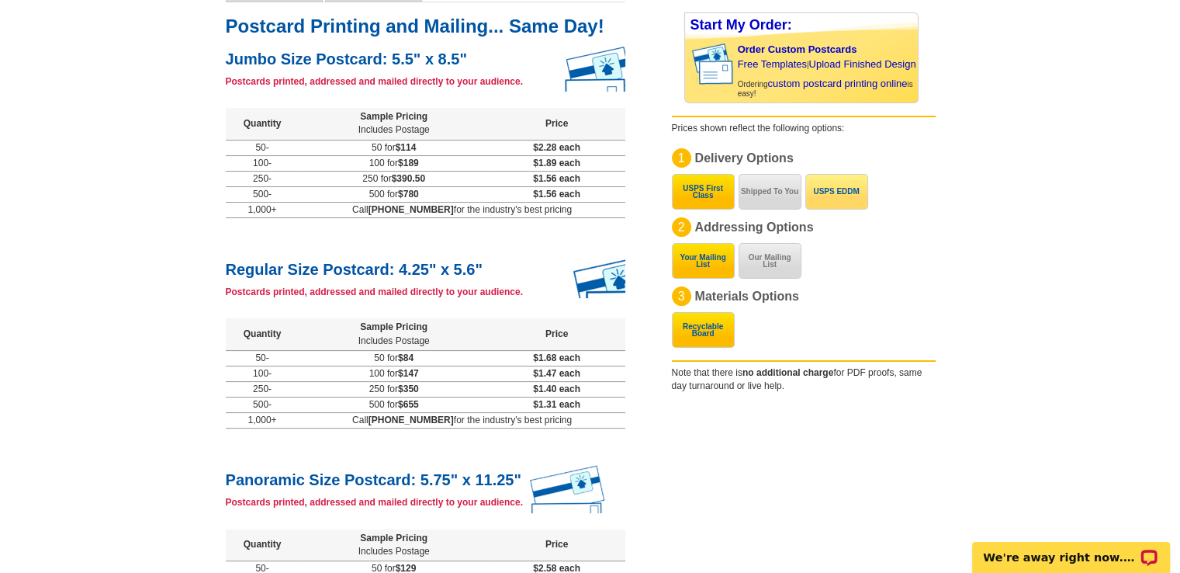
click at [847, 188] on button "USPS EDDM" at bounding box center [837, 192] width 63 height 36
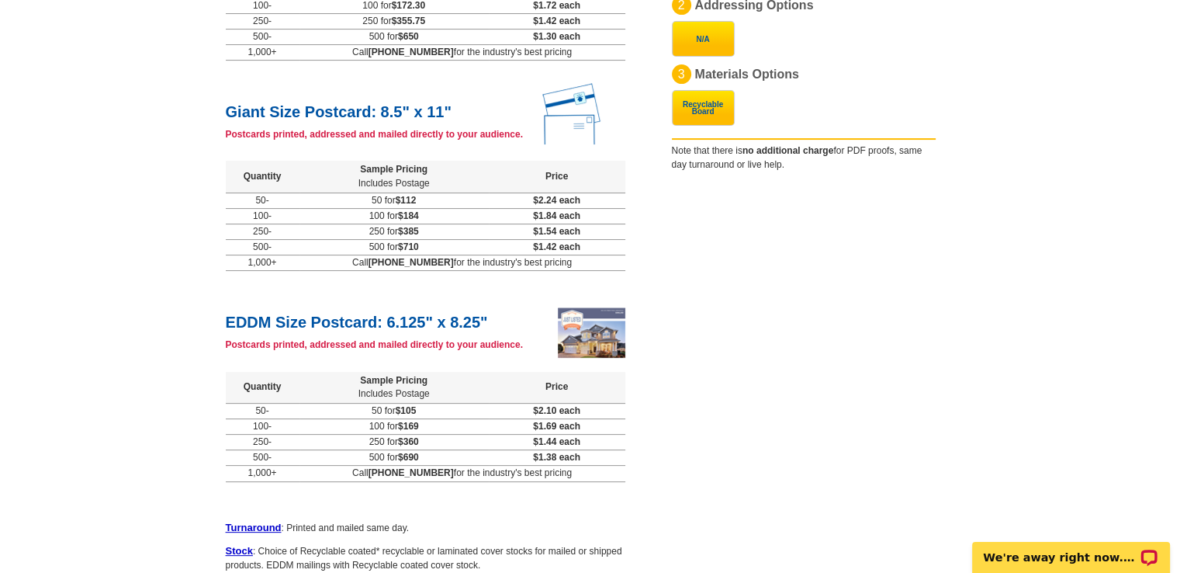
scroll to position [0, 0]
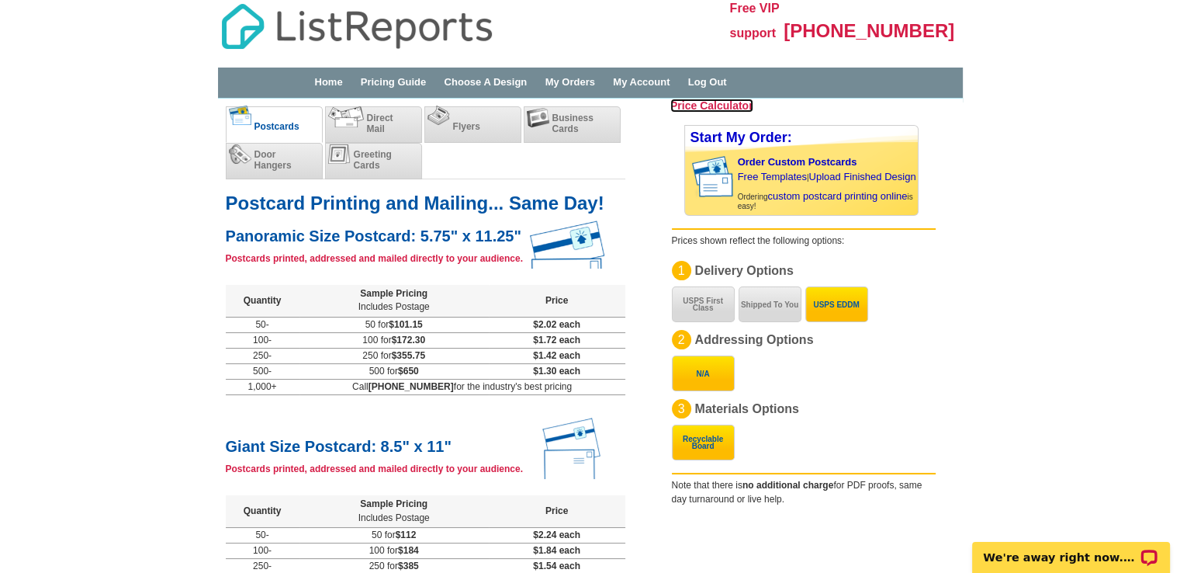
click at [712, 104] on h3 "Price Calculator" at bounding box center [711, 106] width 83 height 14
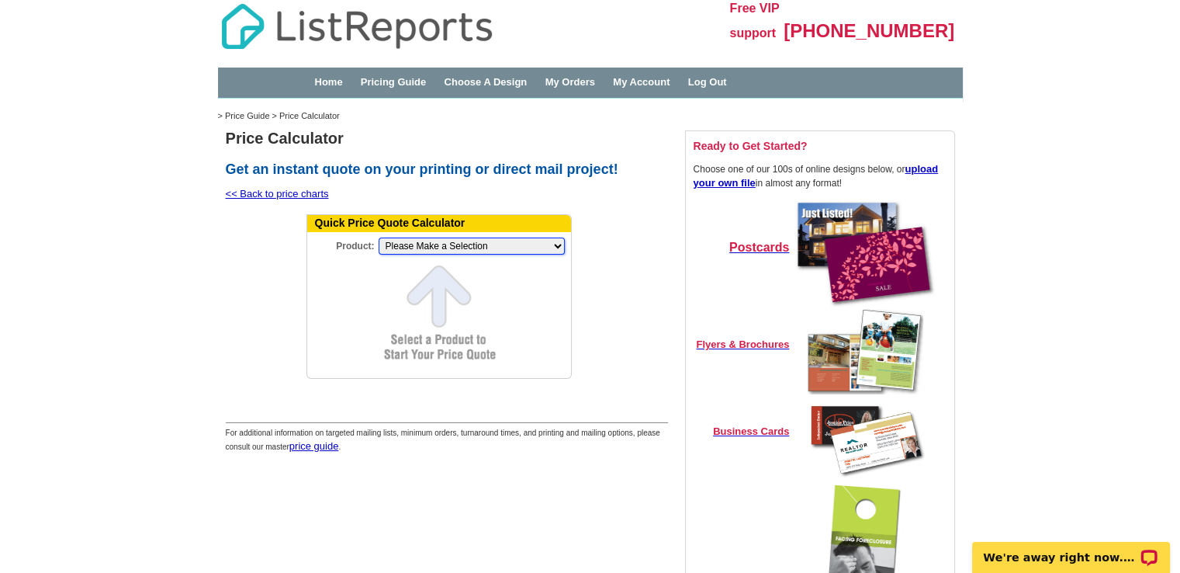
click at [553, 245] on select "Please Make a Selection Jumbo Postcard (5.5" x 8.5") Regular Postcard (4.25" x …" at bounding box center [472, 245] width 186 height 17
select select "14"
click at [379, 237] on select "Please Make a Selection Jumbo Postcard (5.5" x 8.5") Regular Postcard (4.25" x …" at bounding box center [472, 245] width 186 height 17
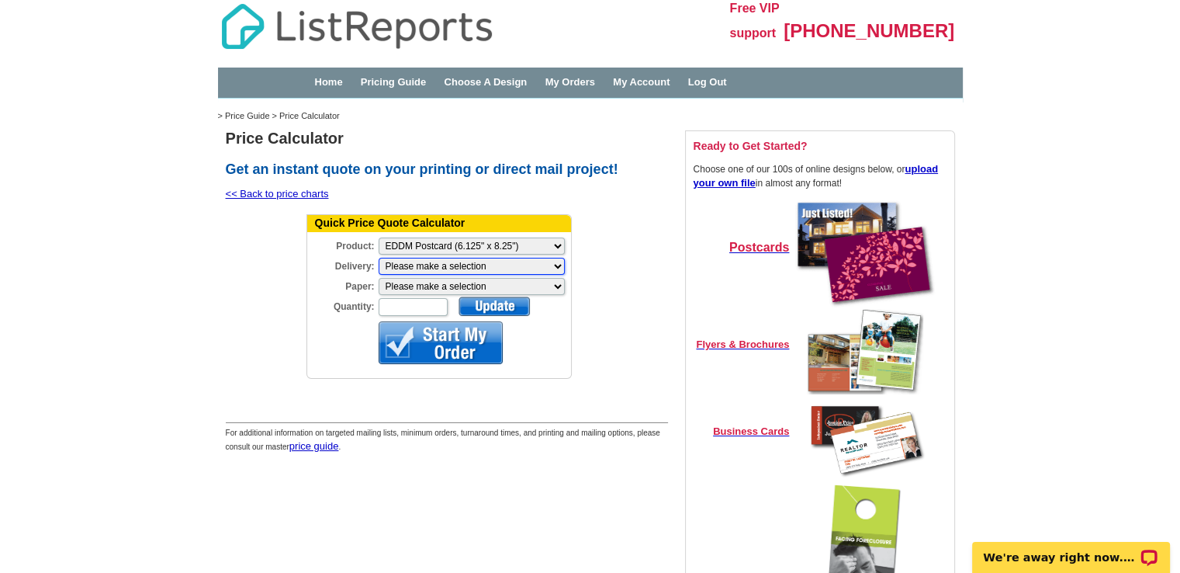
click at [556, 264] on select "Please make a selection Print + Address+USPS First Class Print-Only+Shipped To …" at bounding box center [472, 266] width 186 height 17
select select "3"
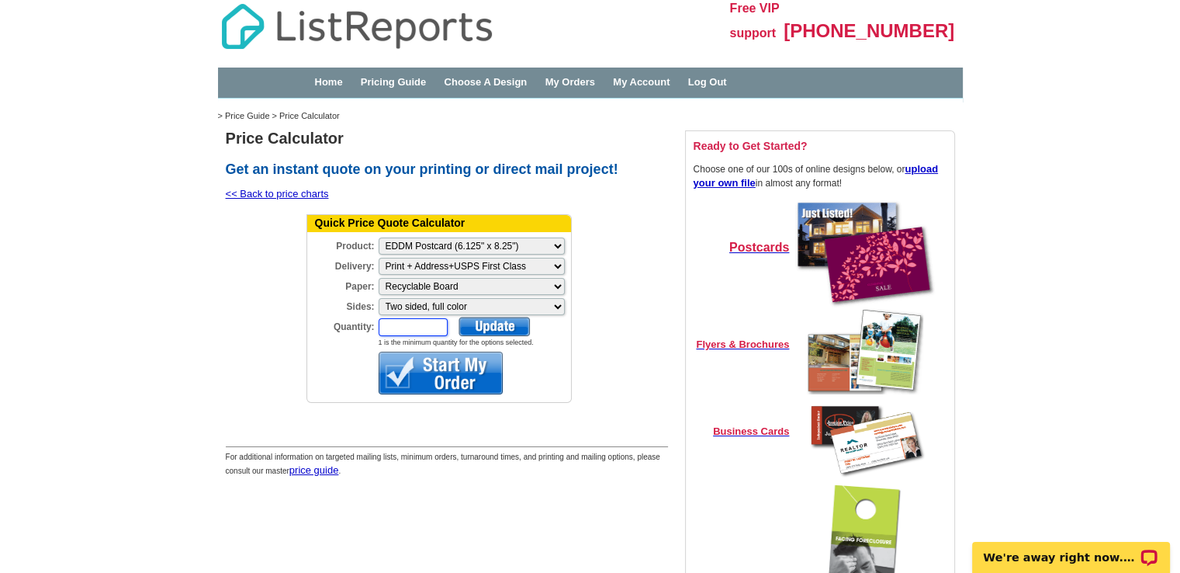
click at [391, 323] on input "Quantity:" at bounding box center [413, 327] width 69 height 18
type input "250"
click at [500, 321] on div at bounding box center [494, 326] width 71 height 19
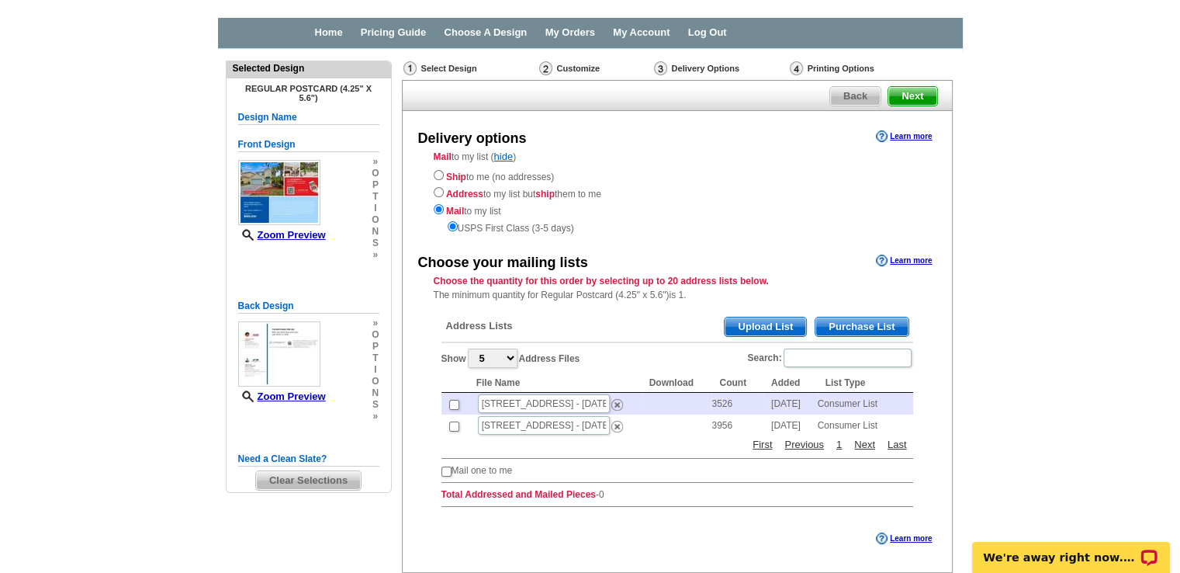
scroll to position [68, 0]
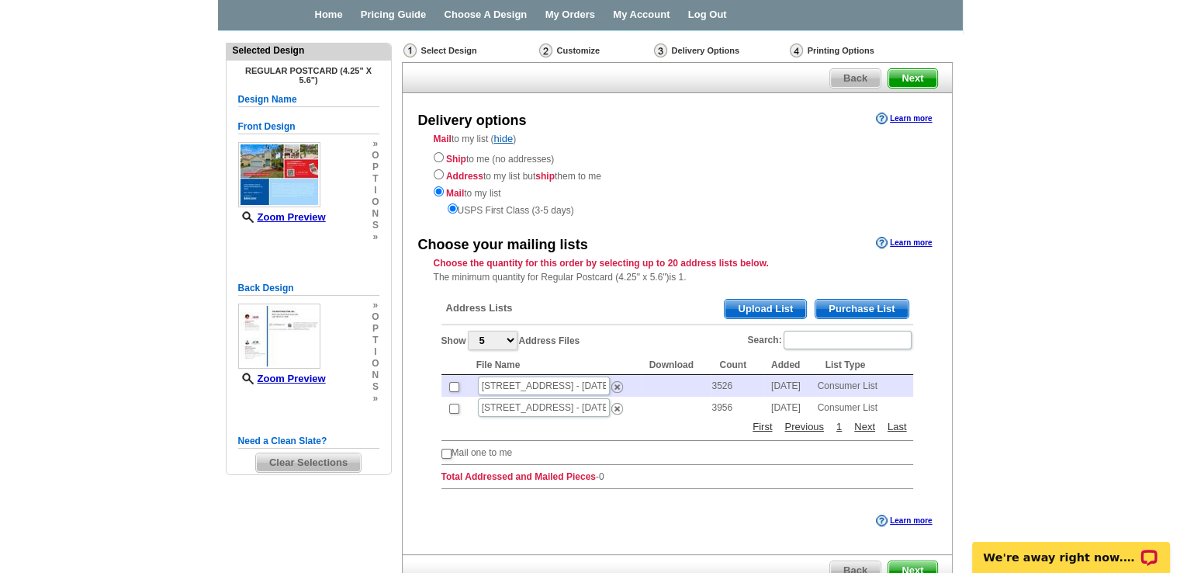
click at [862, 305] on span "Purchase List" at bounding box center [862, 309] width 92 height 19
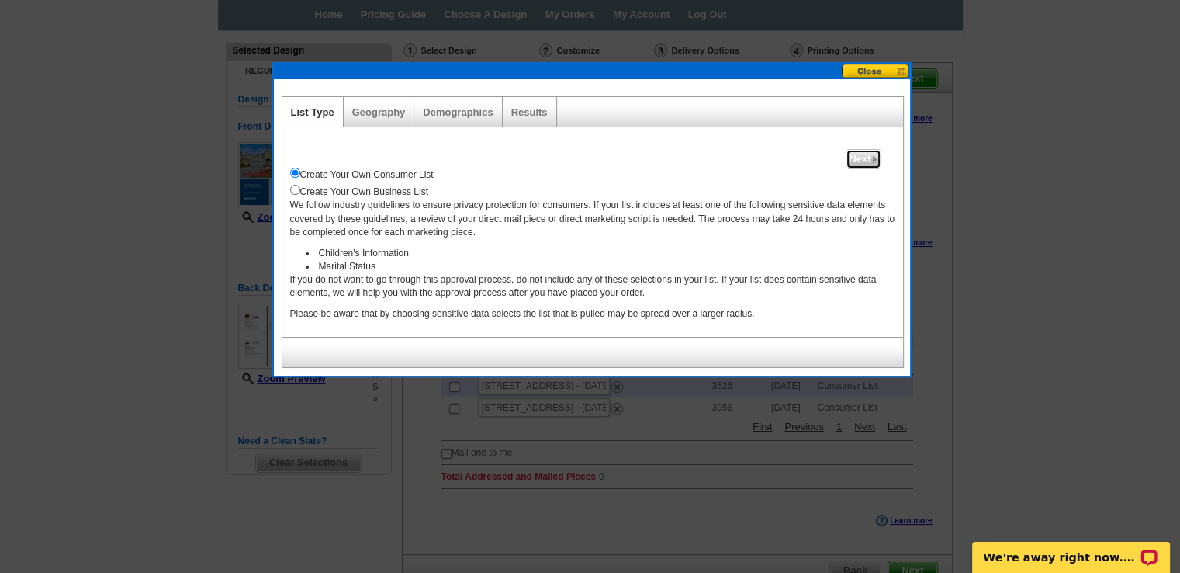
click at [864, 155] on span "Next" at bounding box center [863, 159] width 33 height 19
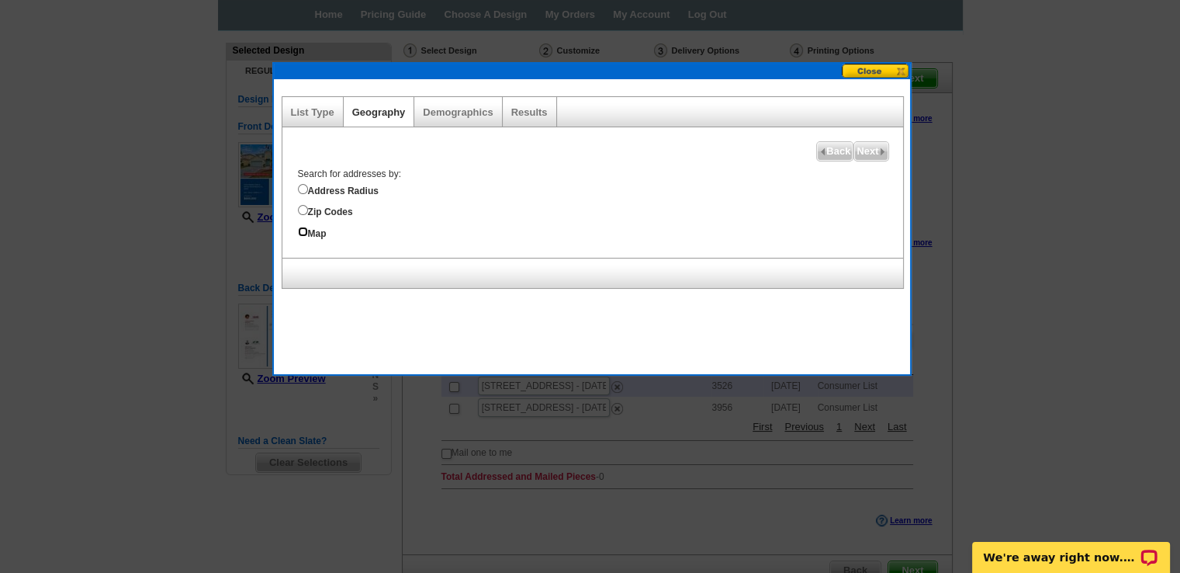
click at [301, 230] on input "Map" at bounding box center [303, 232] width 10 height 10
radio input "true"
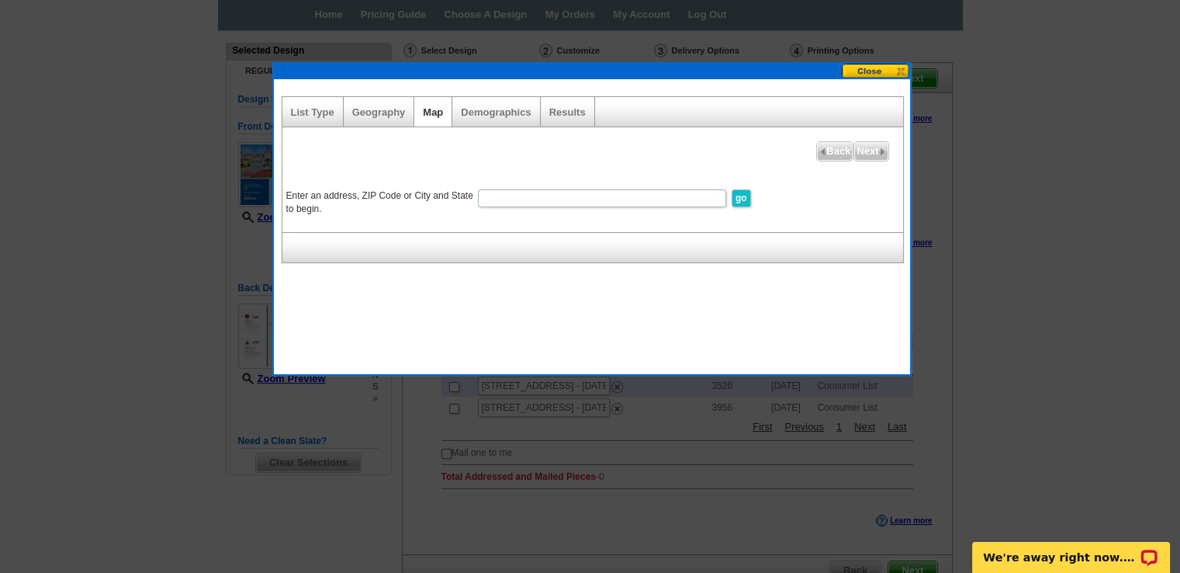
click at [506, 196] on input "Enter an address, ZIP Code or City and State to begin." at bounding box center [602, 198] width 248 height 18
type input "33411"
click at [742, 197] on input "go" at bounding box center [741, 198] width 19 height 18
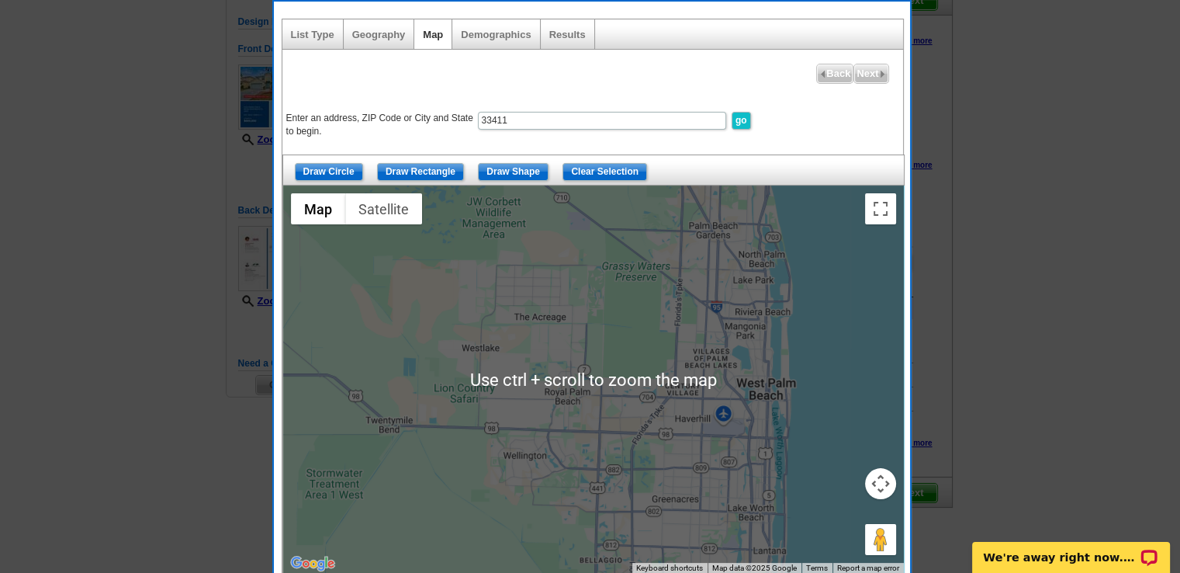
scroll to position [161, 0]
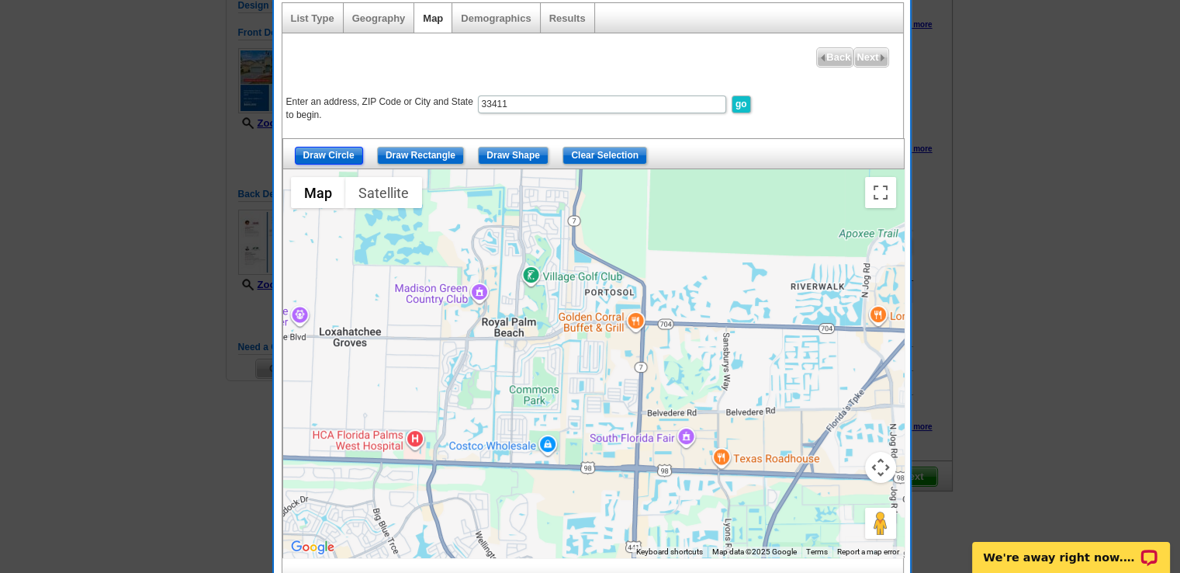
click at [331, 151] on input "Draw Circle" at bounding box center [329, 156] width 68 height 18
click at [605, 289] on div at bounding box center [593, 363] width 621 height 388
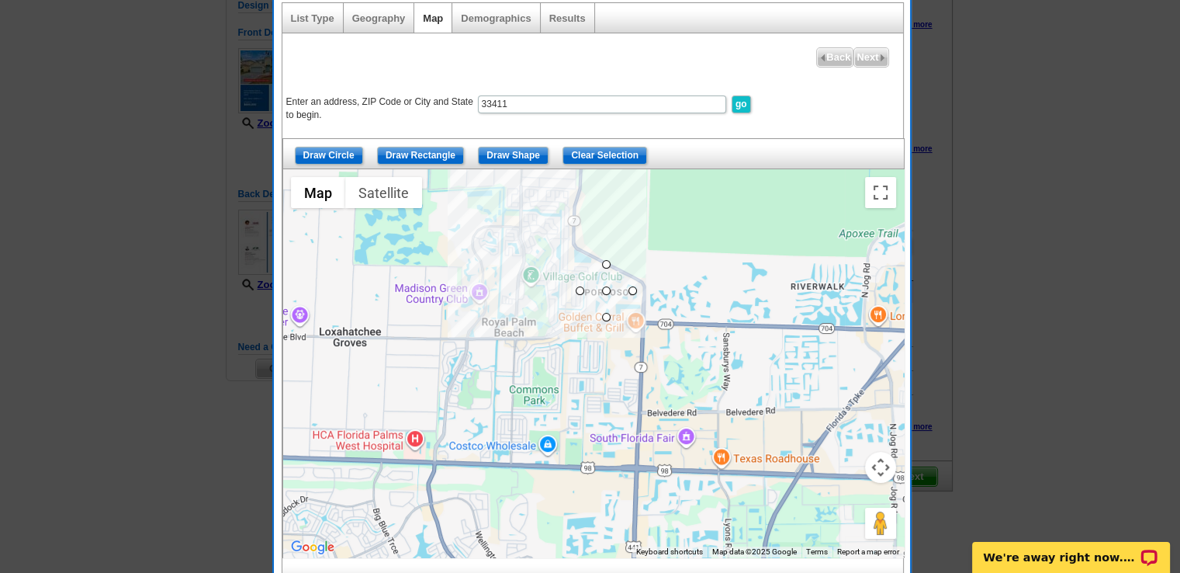
click at [580, 296] on div at bounding box center [593, 363] width 621 height 388
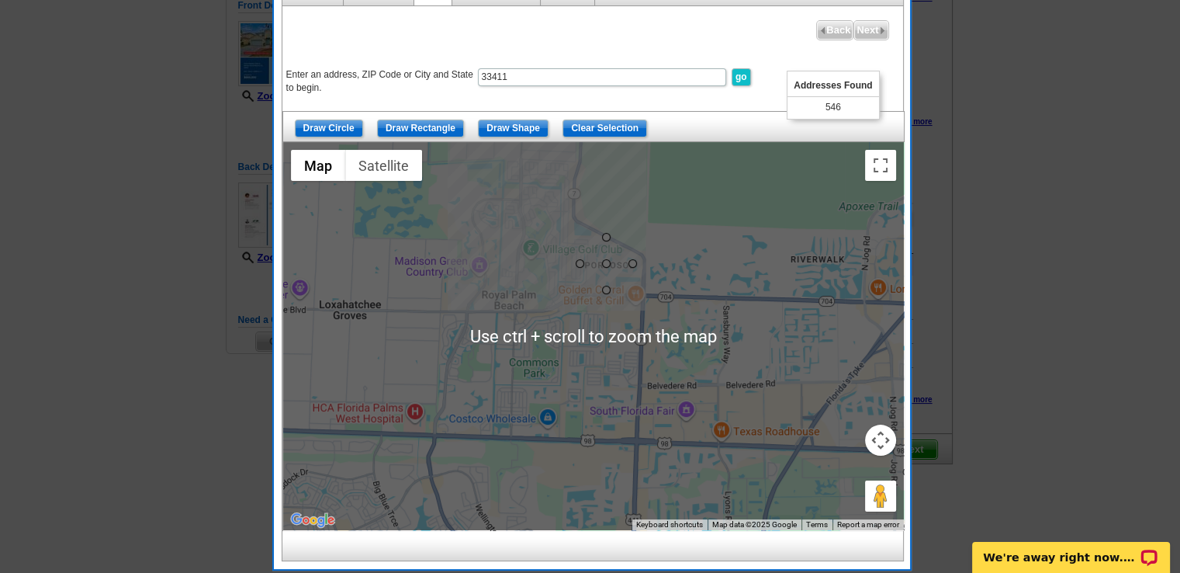
scroll to position [189, 0]
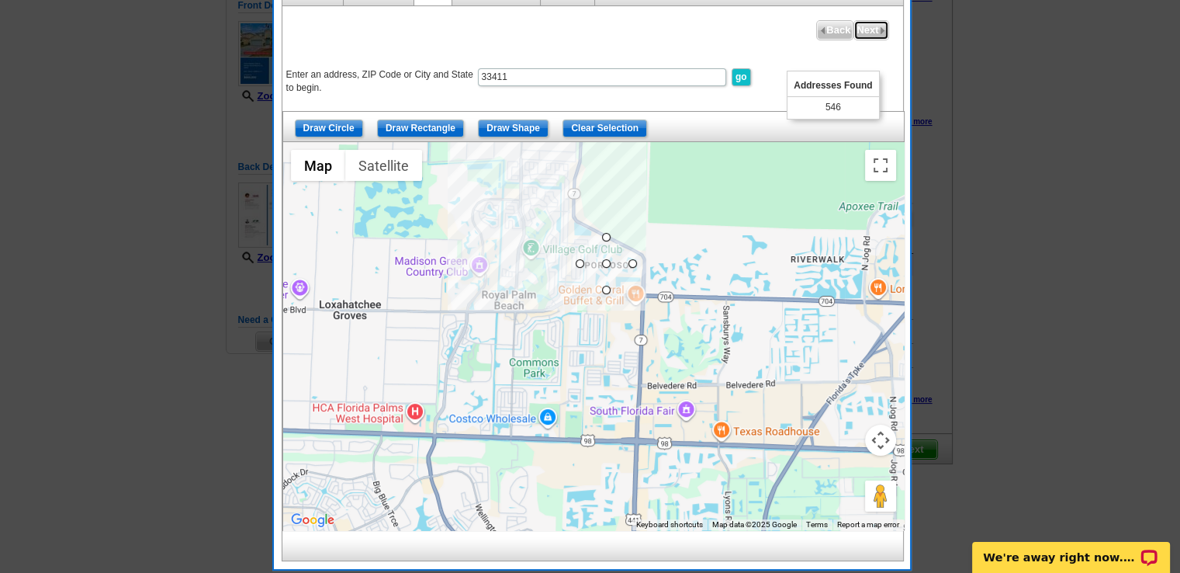
click at [864, 24] on span "Next" at bounding box center [870, 30] width 33 height 19
select select
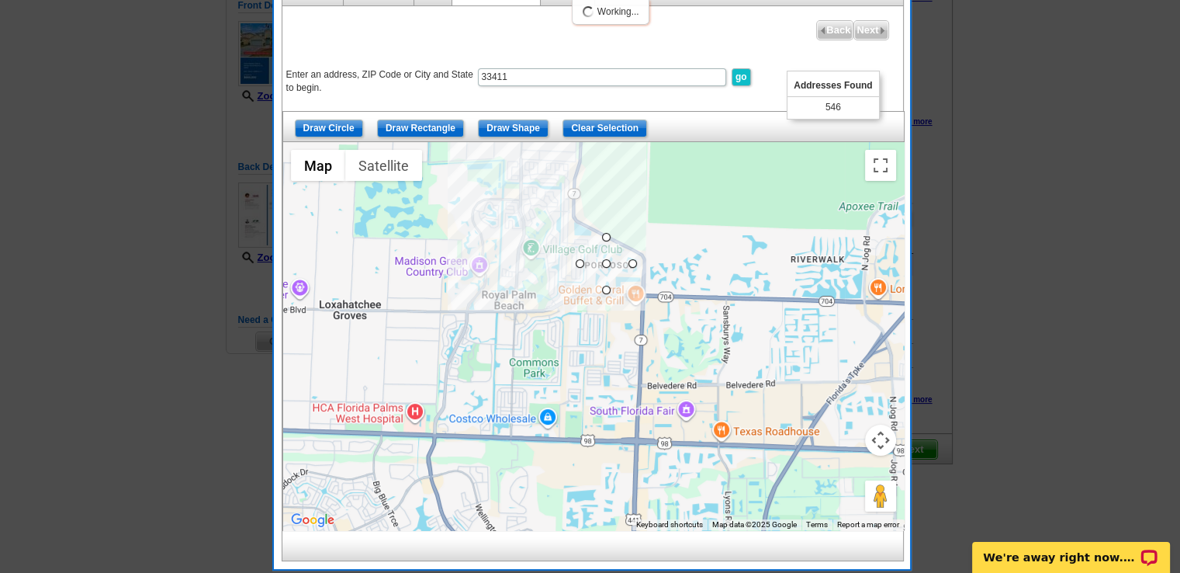
select select
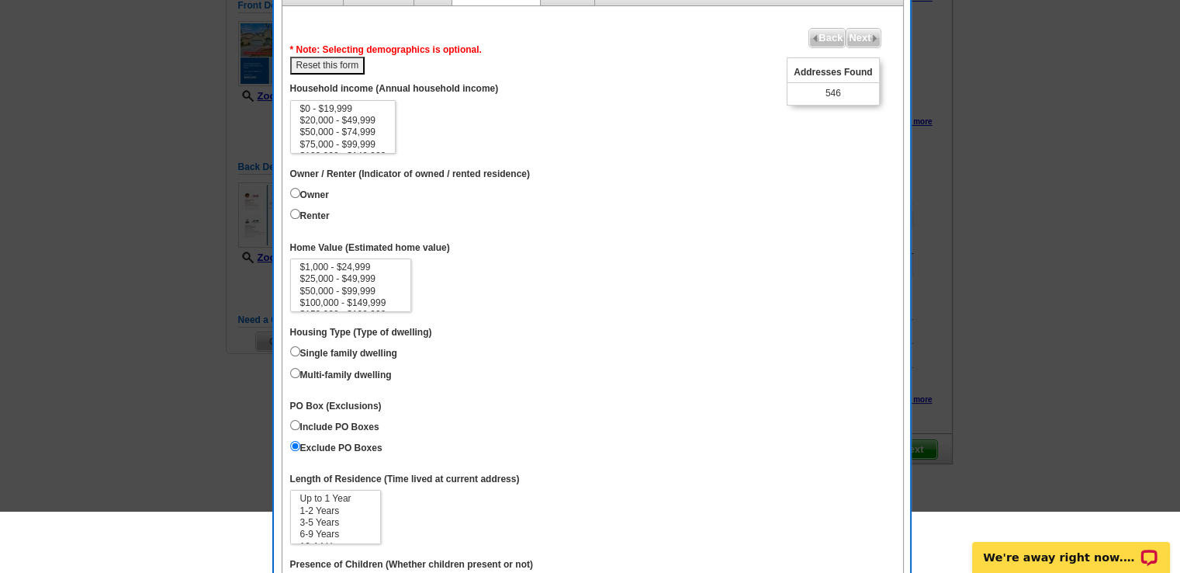
scroll to position [0, 0]
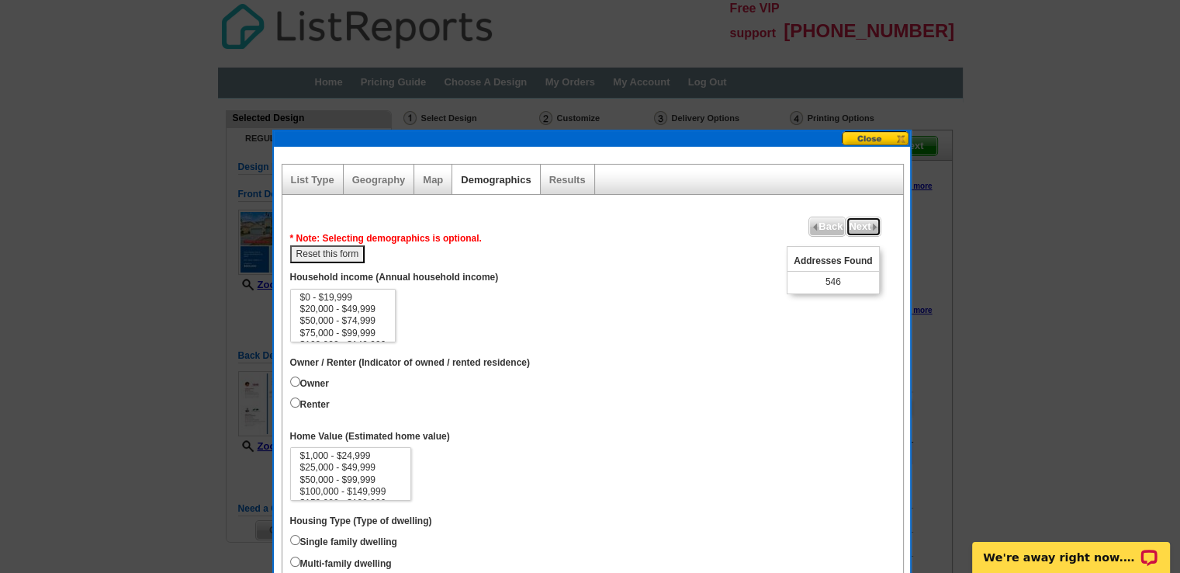
click at [860, 224] on span "Next" at bounding box center [863, 226] width 33 height 19
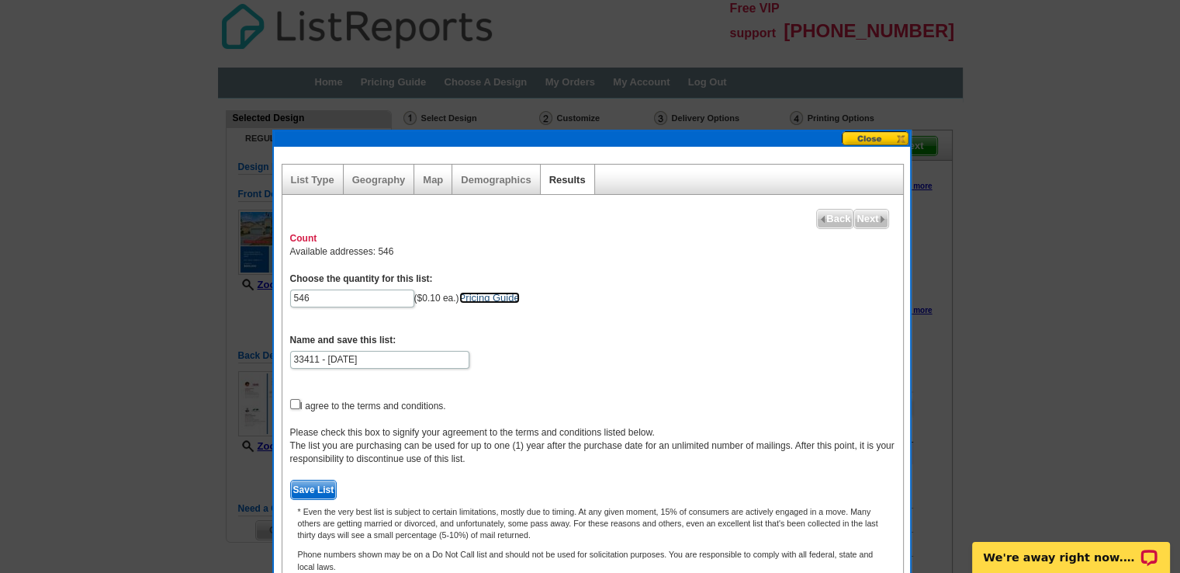
click at [494, 299] on link "Pricing Guide" at bounding box center [489, 298] width 61 height 12
click at [486, 296] on link "Pricing Guide" at bounding box center [489, 298] width 61 height 12
click at [306, 180] on link "List Type" at bounding box center [312, 180] width 43 height 12
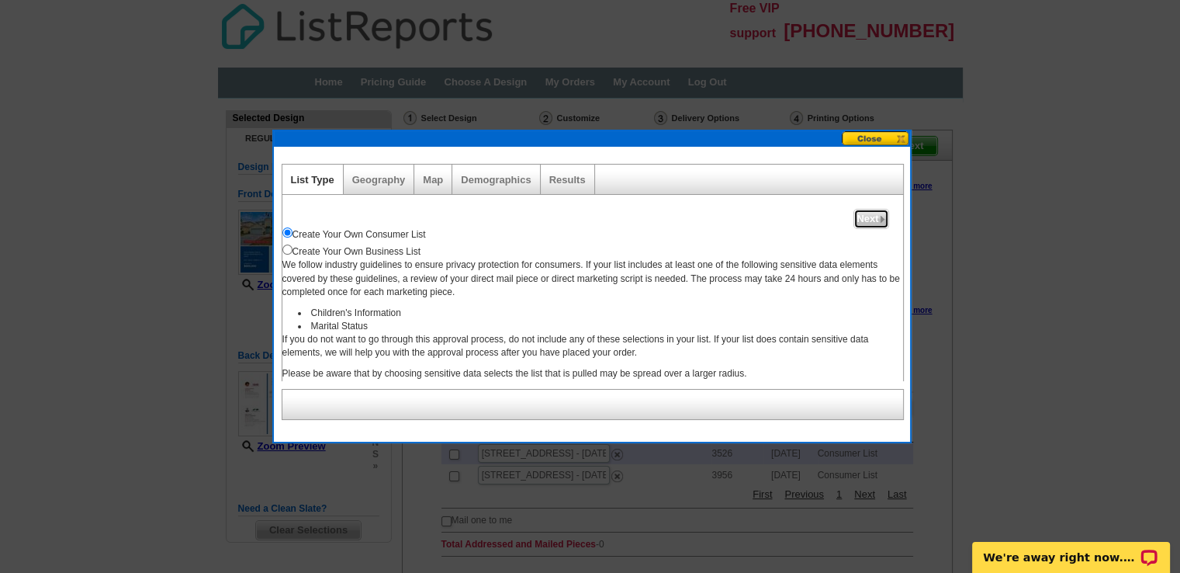
click at [872, 215] on span "Next" at bounding box center [870, 219] width 33 height 19
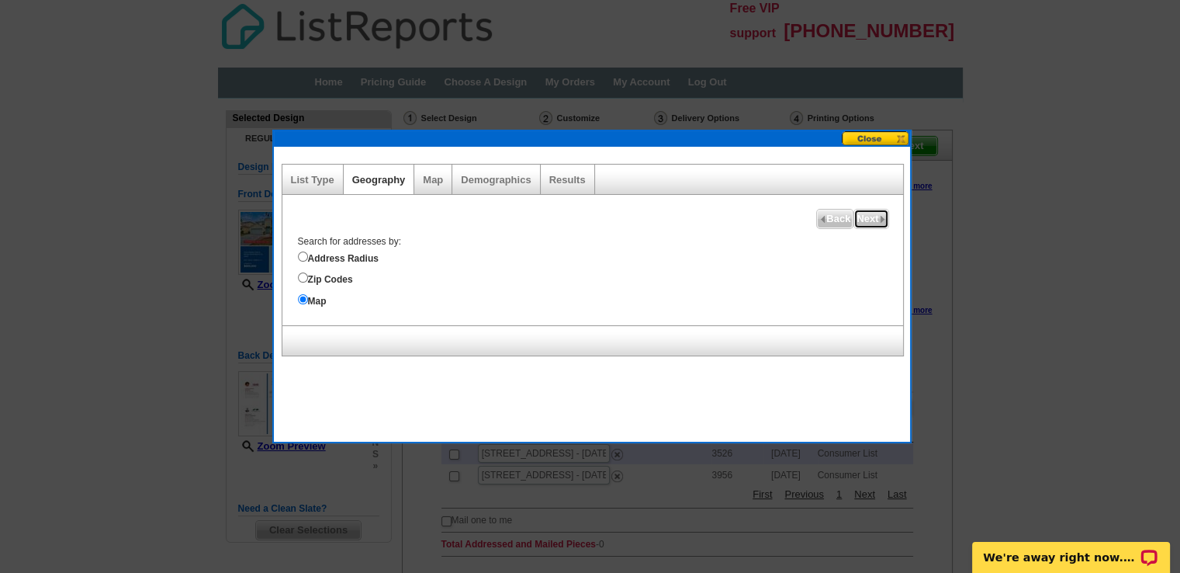
click at [869, 218] on span "Next" at bounding box center [870, 219] width 33 height 19
select select
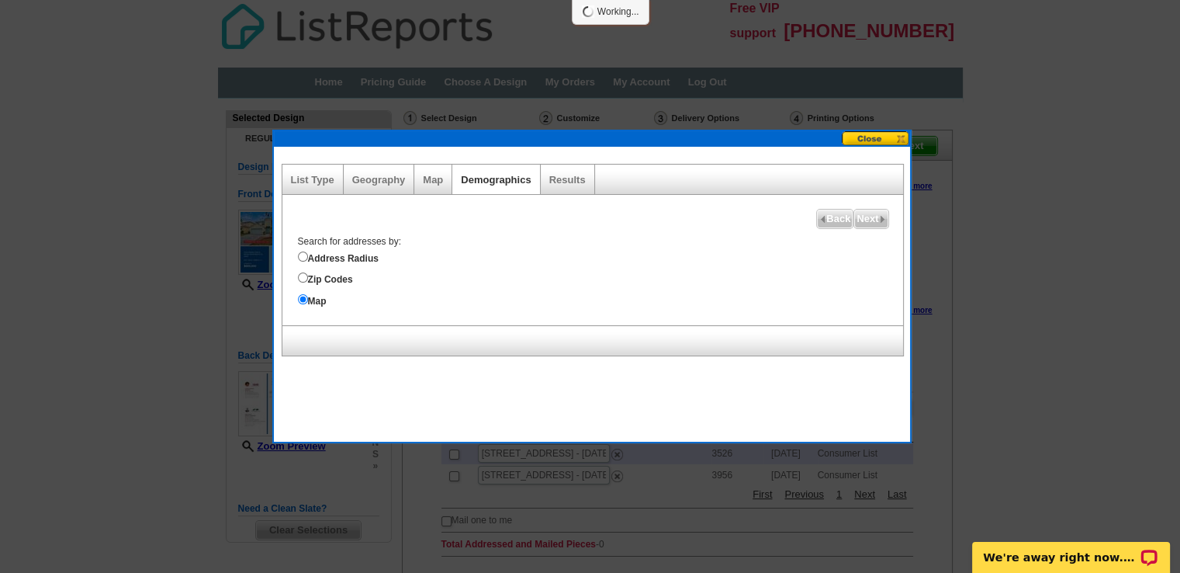
select select
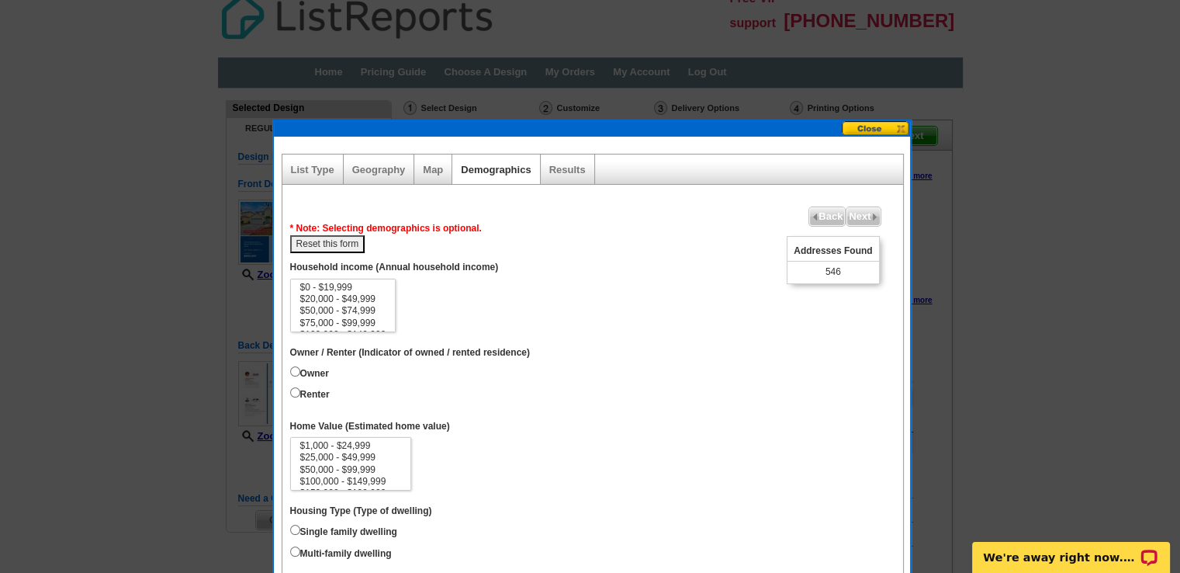
scroll to position [9, 0]
click at [862, 208] on span "Next" at bounding box center [863, 217] width 33 height 19
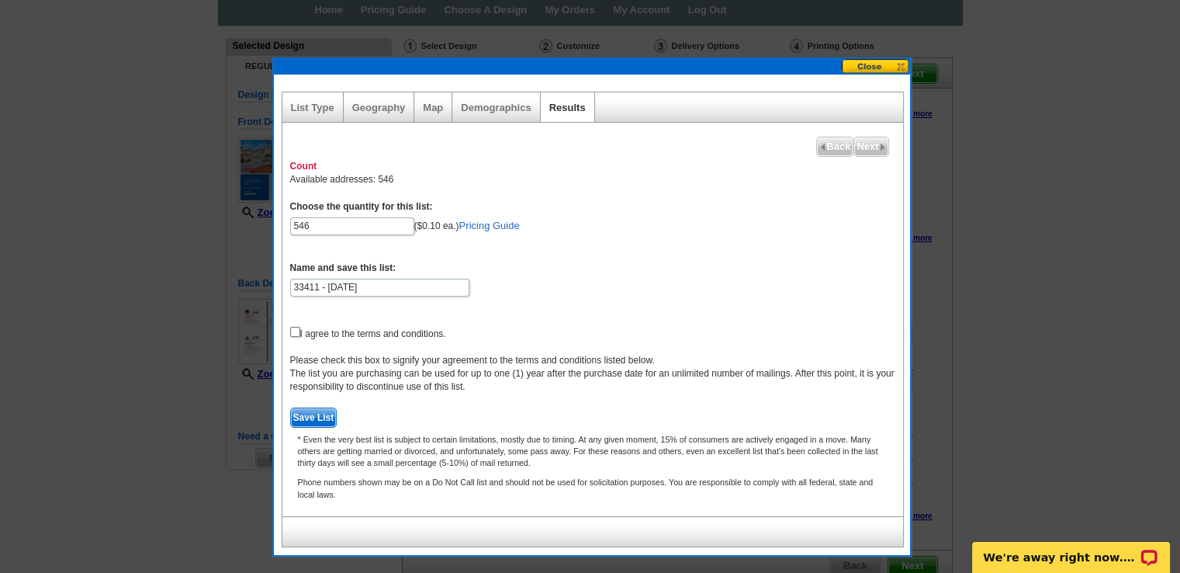
scroll to position [73, 0]
click at [317, 234] on form "Choose the quantity for this list: 546 ($0.10 ea.) Pricing Guide Name and save …" at bounding box center [592, 312] width 605 height 227
click at [314, 224] on input "546" at bounding box center [352, 226] width 124 height 18
type input "5"
type input "250"
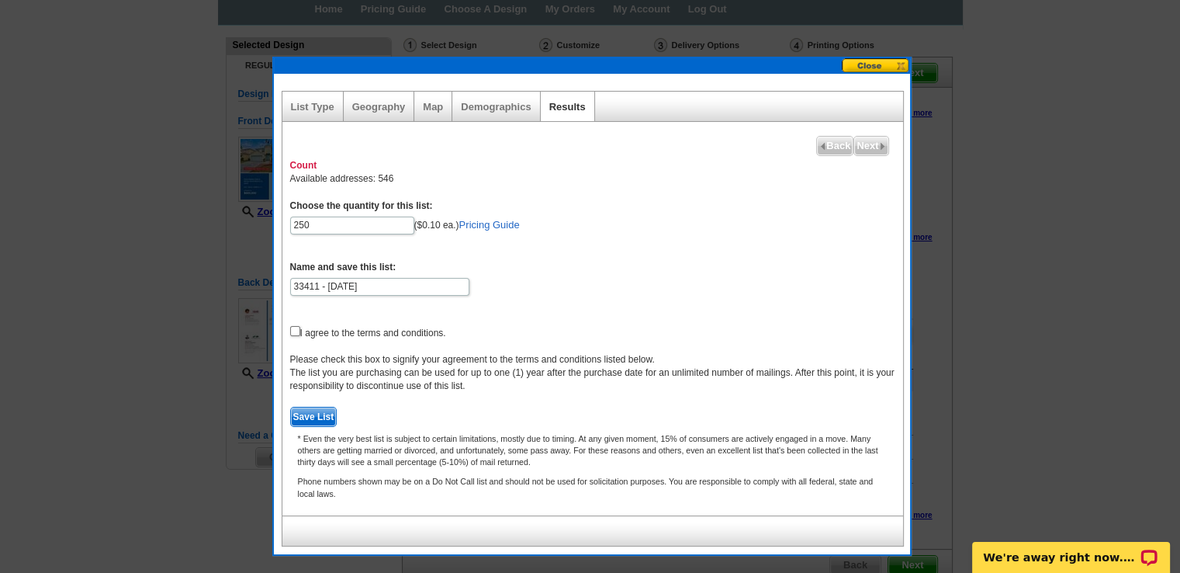
click at [602, 236] on form "Choose the quantity for this list: 250 ($0.10 ea.) Pricing Guide Name and save …" at bounding box center [592, 312] width 605 height 227
click at [873, 145] on span "Next" at bounding box center [870, 146] width 33 height 19
click at [294, 328] on input "checkbox" at bounding box center [295, 331] width 10 height 10
checkbox input "true"
click at [302, 412] on span "Save List" at bounding box center [314, 416] width 46 height 19
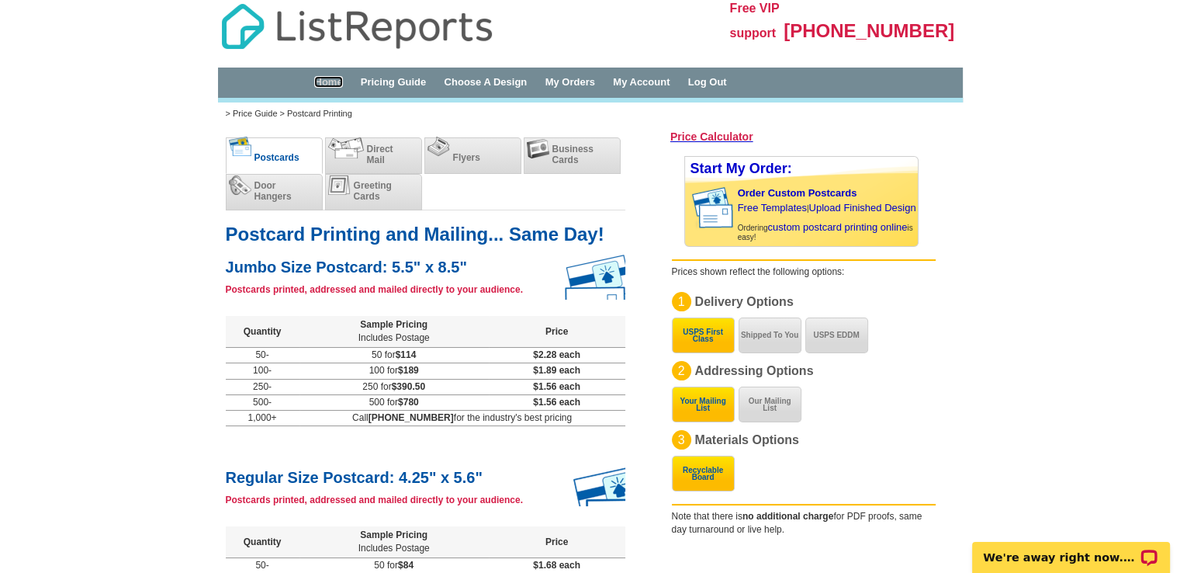
click at [326, 81] on link "Home" at bounding box center [328, 82] width 28 height 12
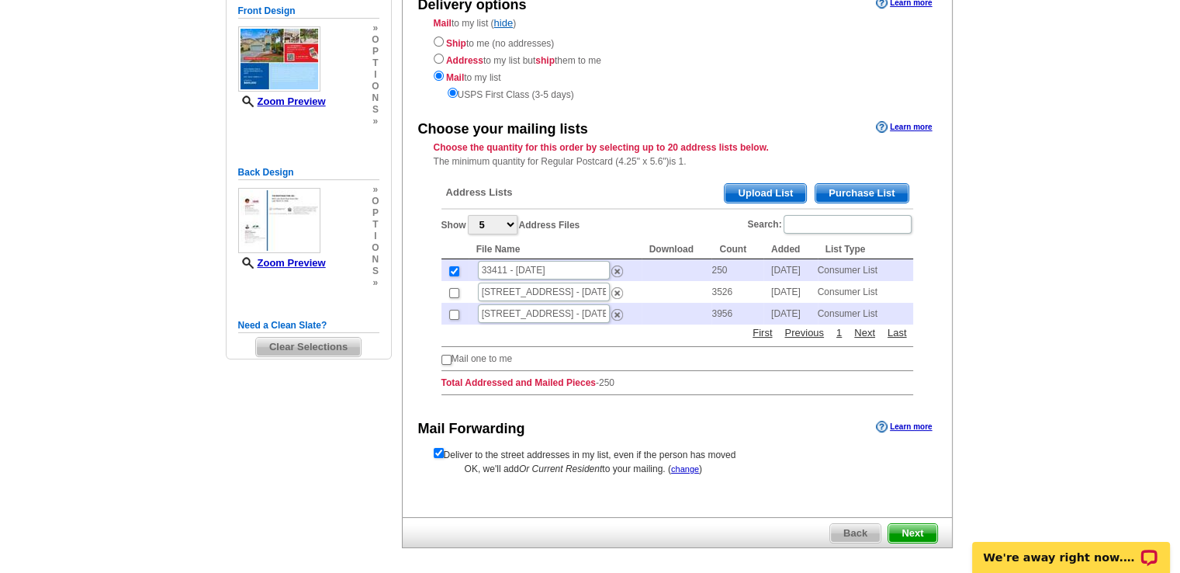
scroll to position [184, 0]
click at [439, 449] on input "checkbox" at bounding box center [439, 452] width 10 height 10
checkbox input "false"
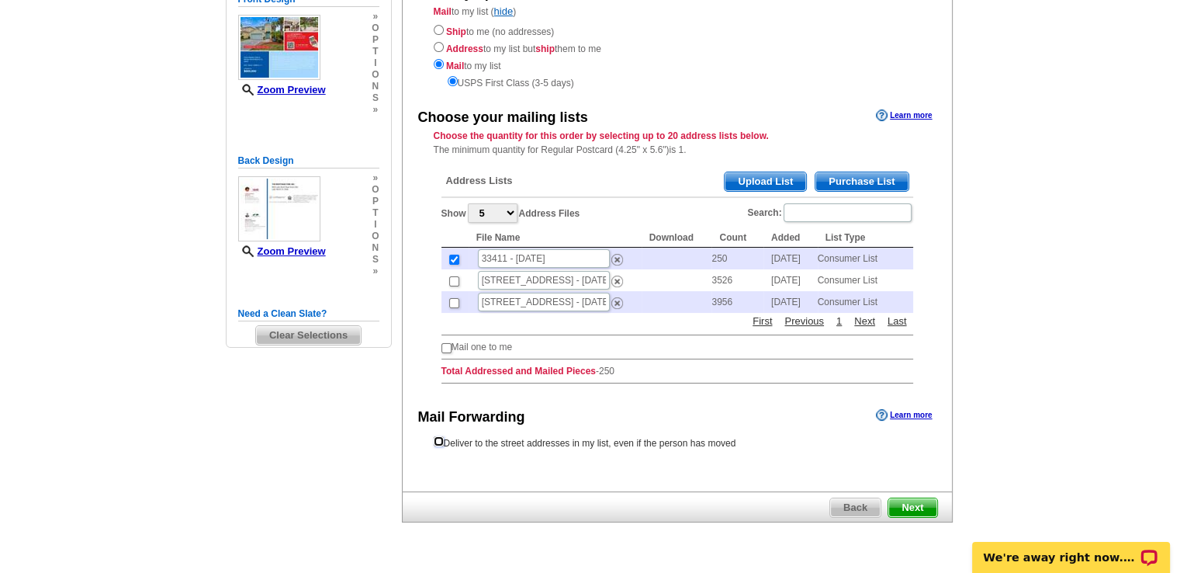
scroll to position [196, 0]
click at [916, 499] on span "Next" at bounding box center [913, 506] width 48 height 19
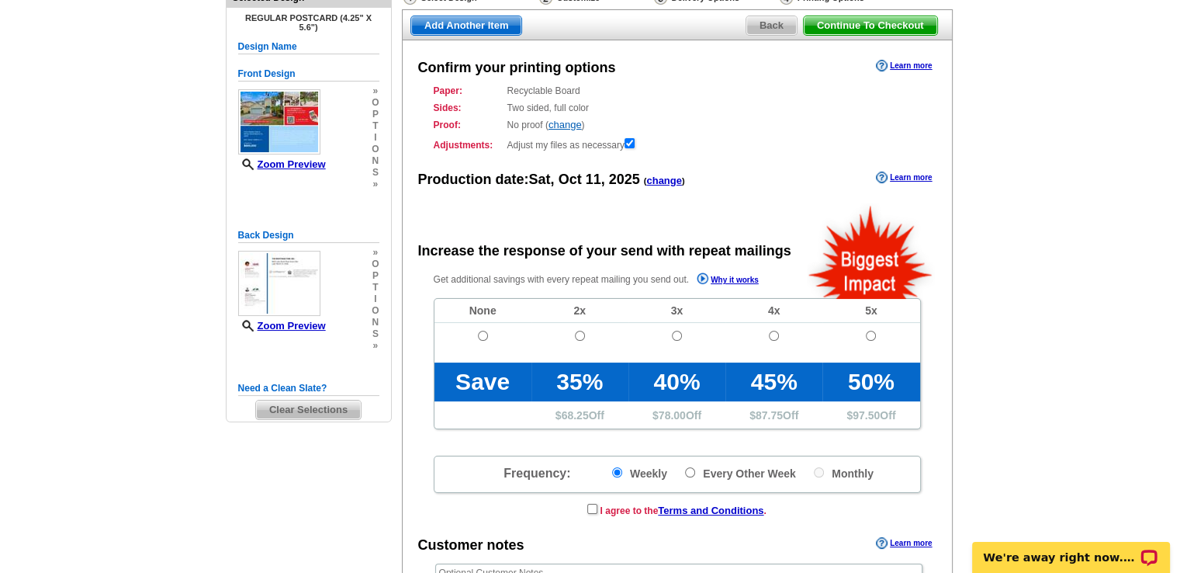
radio input "false"
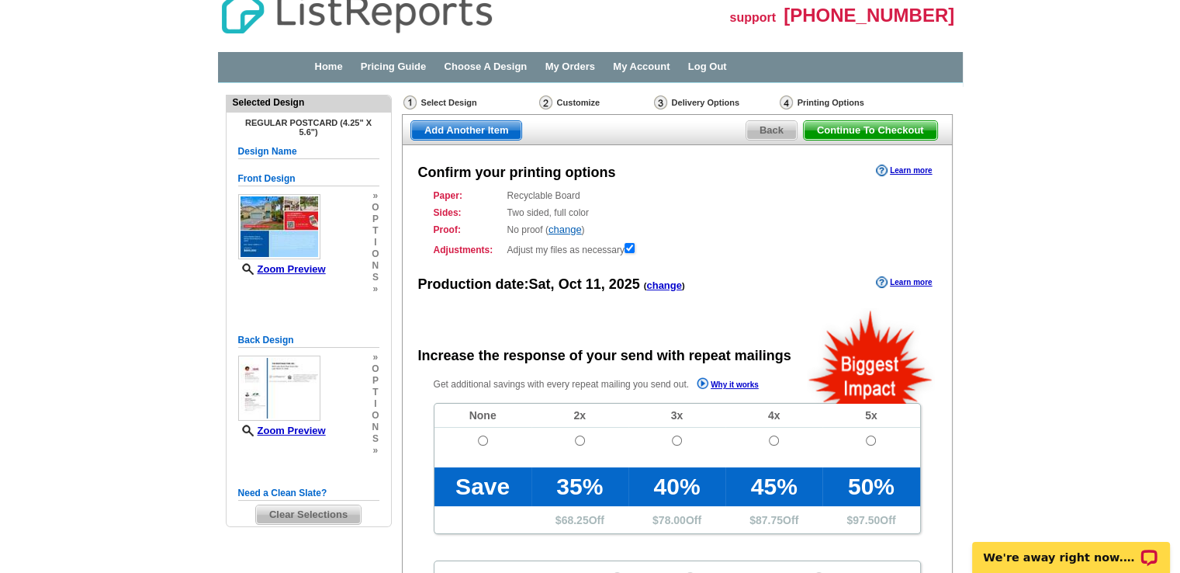
scroll to position [15, 0]
